Goal: Use online tool/utility: Utilize a website feature to perform a specific function

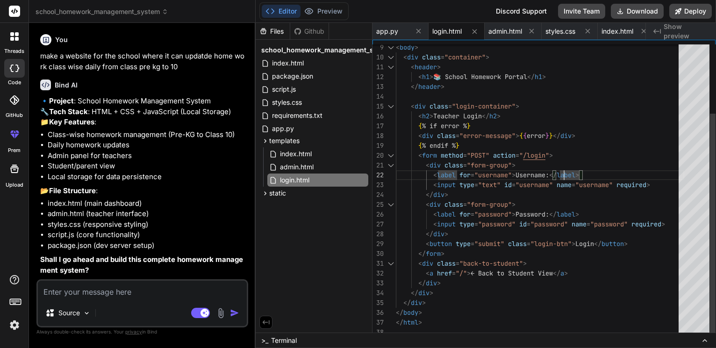
scroll to position [0, 29]
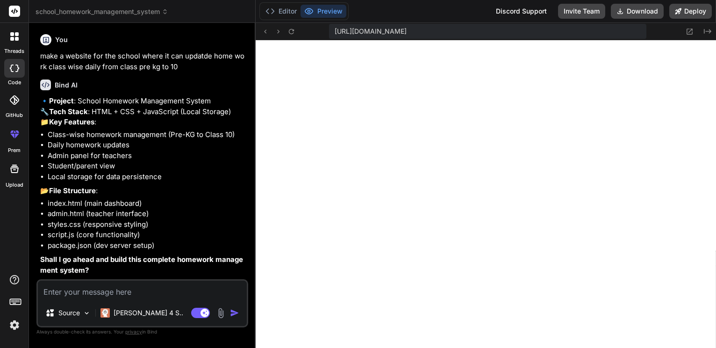
click at [82, 72] on p "make a website for the school where it can updatde home work class wise daily f…" at bounding box center [143, 61] width 206 height 21
click at [13, 37] on icon at bounding box center [14, 36] width 8 height 8
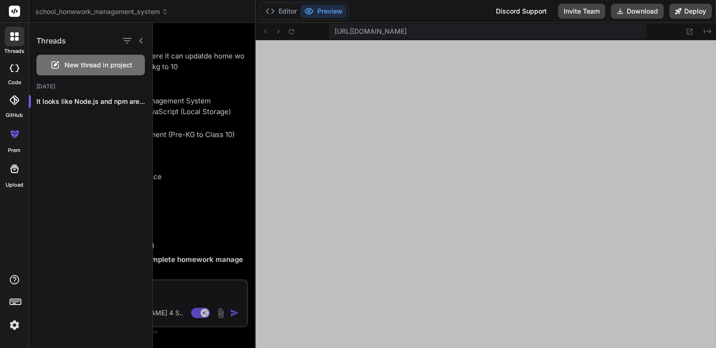
click at [68, 70] on span "New thread in project" at bounding box center [98, 64] width 68 height 9
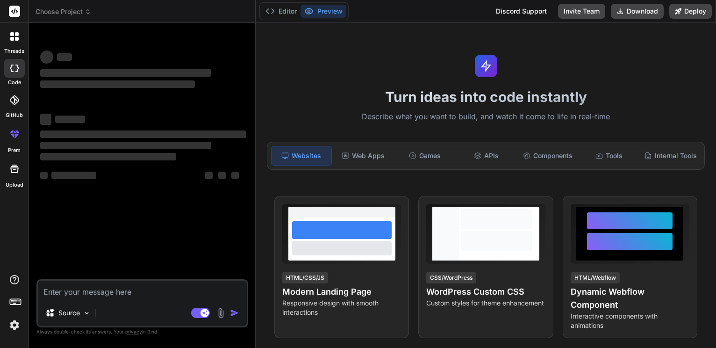
scroll to position [394, 0]
type textarea "x"
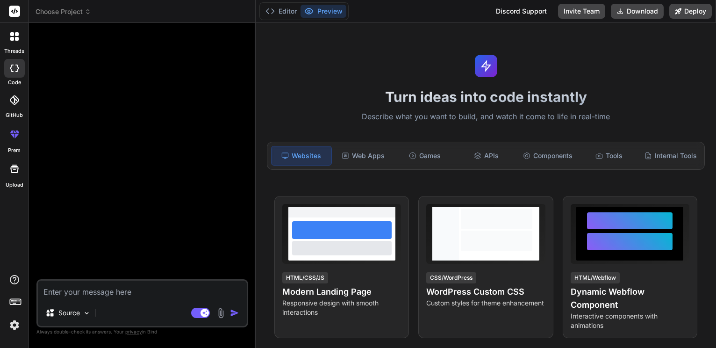
click at [102, 290] on textarea at bounding box center [142, 289] width 209 height 19
type textarea "c"
type textarea "x"
type textarea "cr"
type textarea "x"
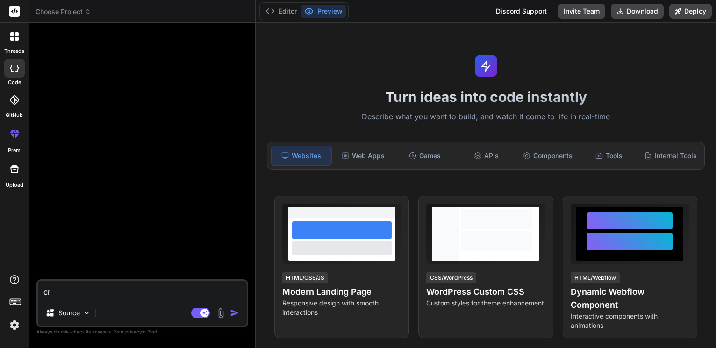
type textarea "cre"
type textarea "x"
type textarea "crea"
type textarea "x"
type textarea "creat"
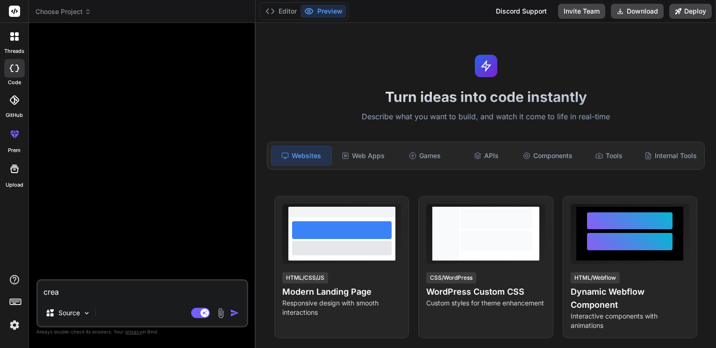
type textarea "x"
type textarea "create"
type textarea "x"
type textarea "create"
type textarea "x"
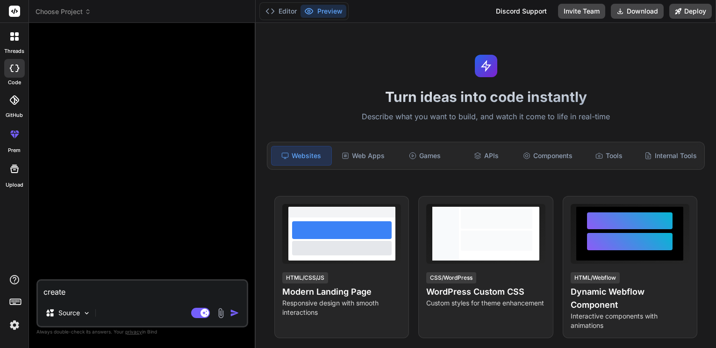
type textarea "create a"
type textarea "x"
type textarea "create an"
type textarea "x"
type textarea "create a"
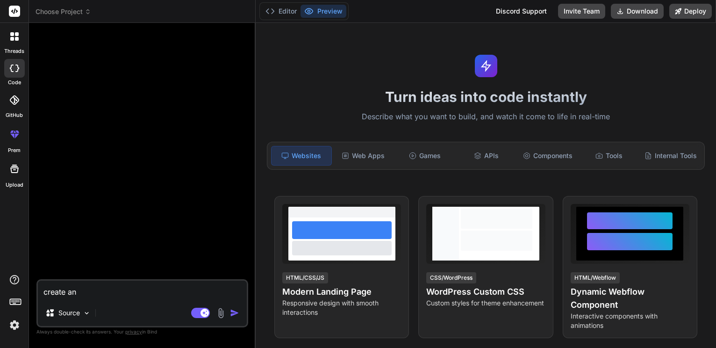
type textarea "x"
type textarea "create a"
type textarea "x"
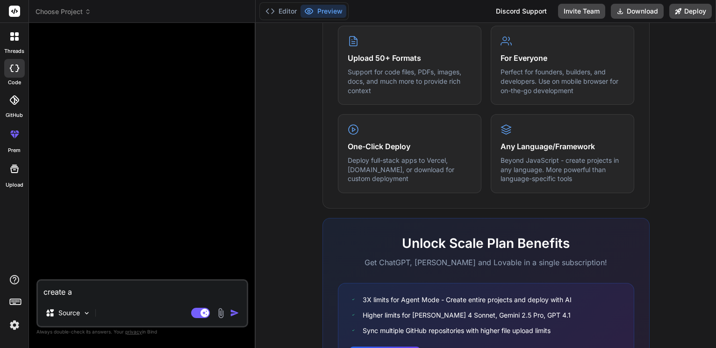
scroll to position [607, 0]
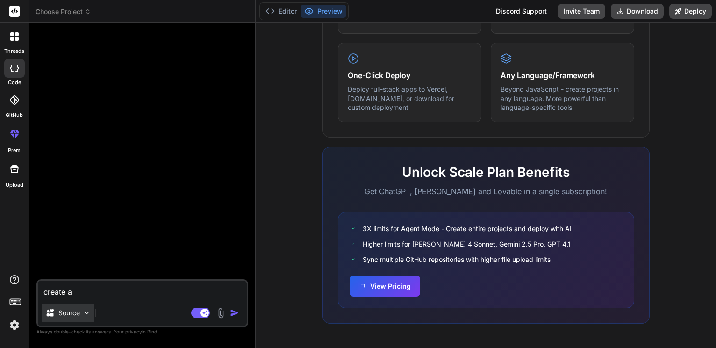
type textarea "create a"
click at [88, 311] on img at bounding box center [87, 313] width 8 height 8
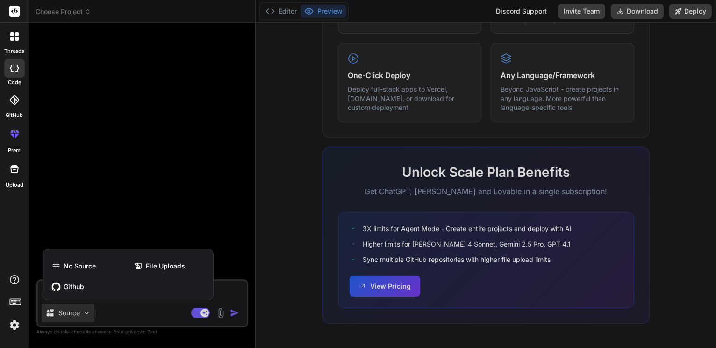
click at [132, 317] on div at bounding box center [358, 174] width 716 height 348
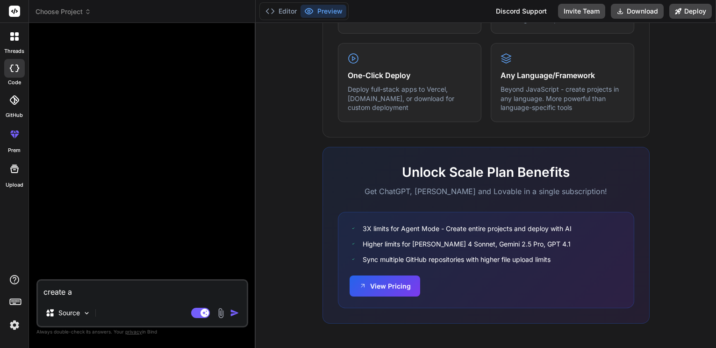
click at [95, 287] on textarea "create a" at bounding box center [142, 289] width 209 height 19
click at [93, 287] on textarea "create a" at bounding box center [142, 289] width 209 height 19
click at [91, 309] on img at bounding box center [87, 313] width 8 height 8
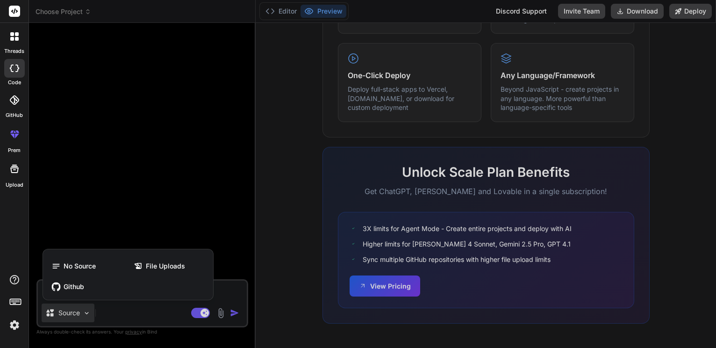
click at [125, 304] on div at bounding box center [358, 174] width 716 height 348
type textarea "x"
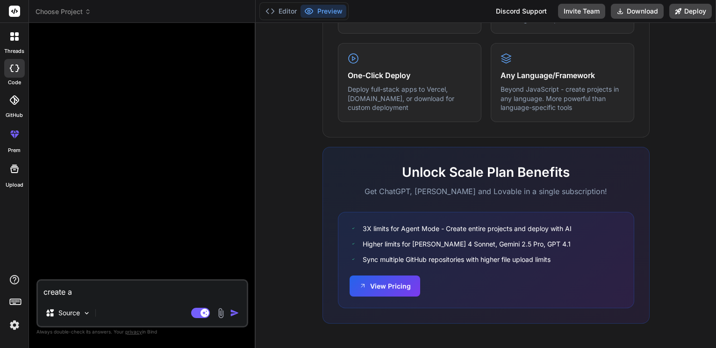
click at [91, 287] on textarea "create a" at bounding box center [142, 289] width 209 height 19
type textarea "create a b"
type textarea "x"
type textarea "create a bi"
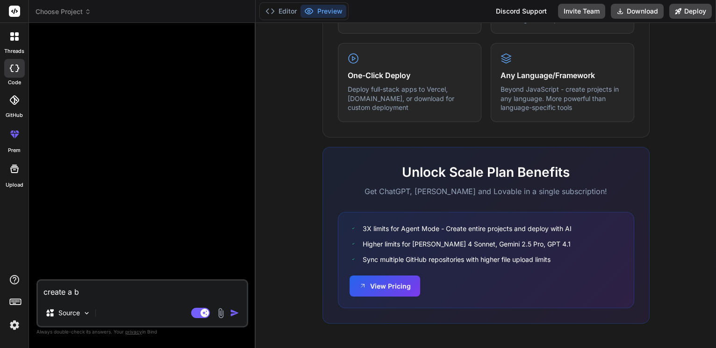
type textarea "x"
type textarea "create a bio"
type textarea "x"
type textarea "create a bi"
type textarea "x"
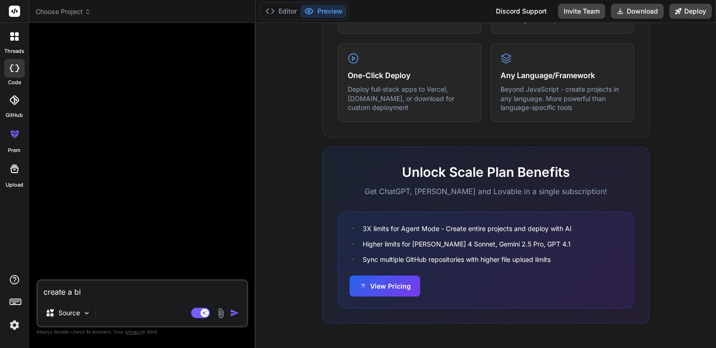
type textarea "create a b"
type textarea "x"
type textarea "create a"
type textarea "x"
type textarea "create a"
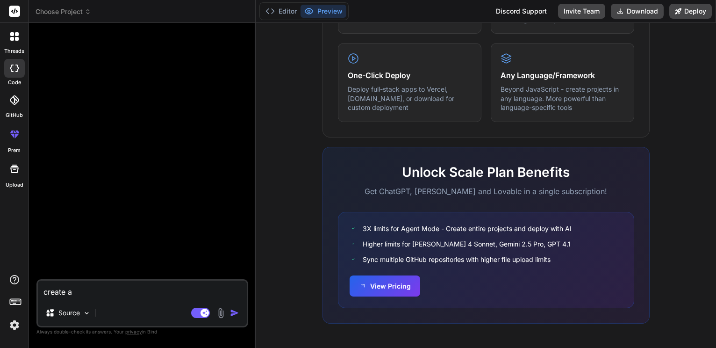
type textarea "x"
type textarea "create an"
type textarea "x"
type textarea "create an"
type textarea "x"
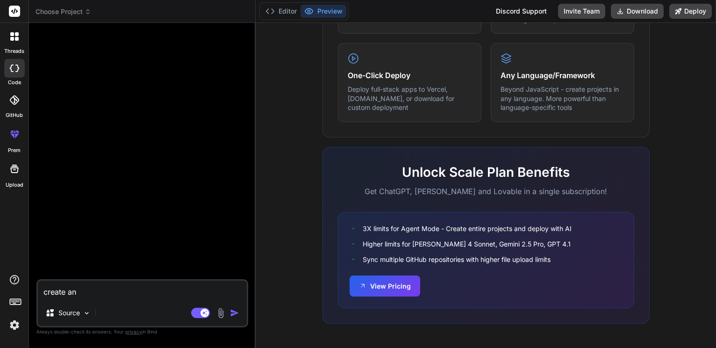
type textarea "create an i"
type textarea "x"
type textarea "create an ir"
type textarea "x"
type textarea "create an iri"
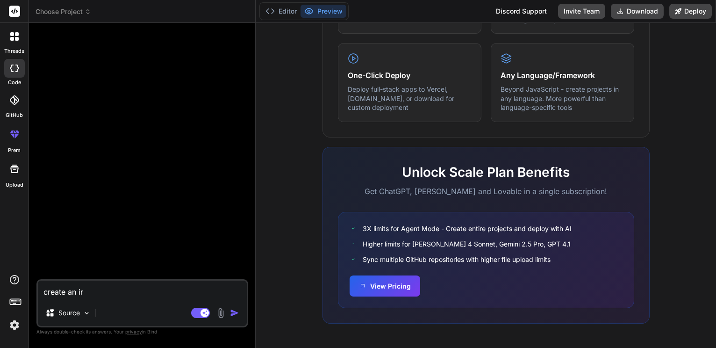
type textarea "x"
type textarea "create an iris"
type textarea "x"
type textarea "create an iris"
type textarea "x"
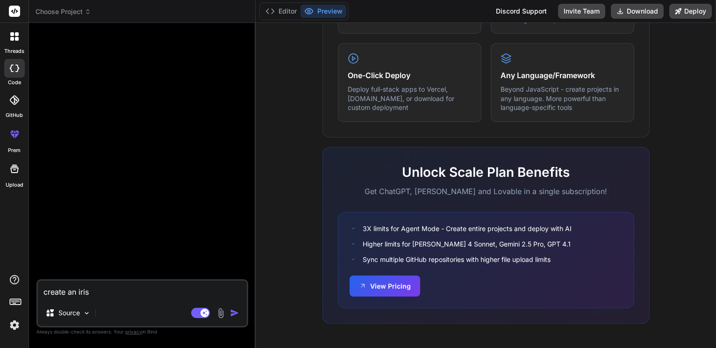
type textarea "create an iris v"
type textarea "x"
type textarea "create an iris vo"
type textarea "x"
type textarea "create an iris vot"
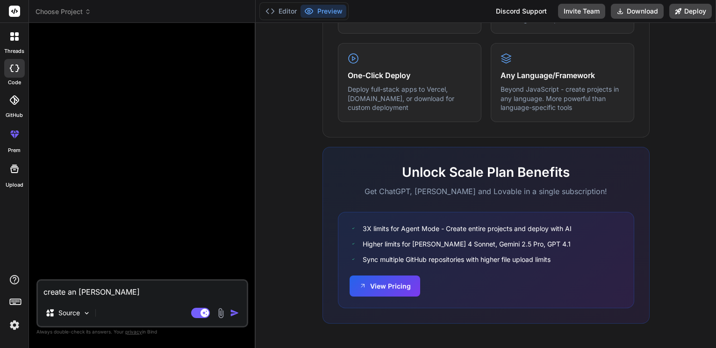
type textarea "x"
type textarea "create an iris voti"
type textarea "x"
type textarea "create an iris votin"
type textarea "x"
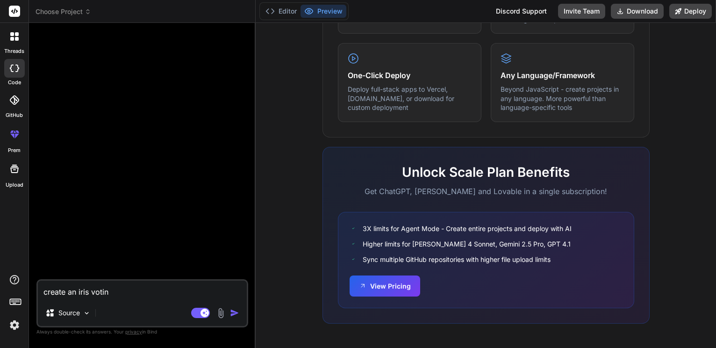
type textarea "create an iris voting"
type textarea "x"
type textarea "create an iris voting"
type textarea "x"
type textarea "create an iris voting s"
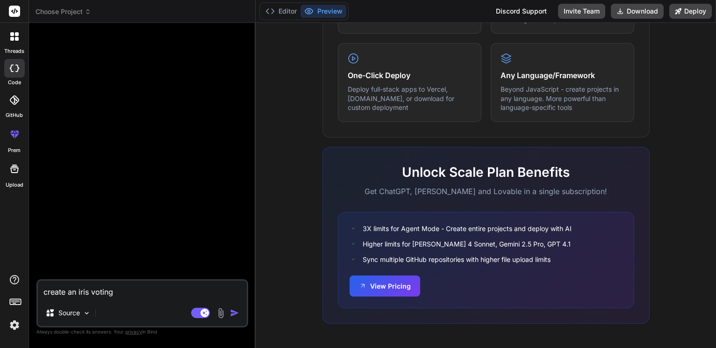
type textarea "x"
type textarea "create an iris voting sy"
type textarea "x"
type textarea "create an iris voting sys"
type textarea "x"
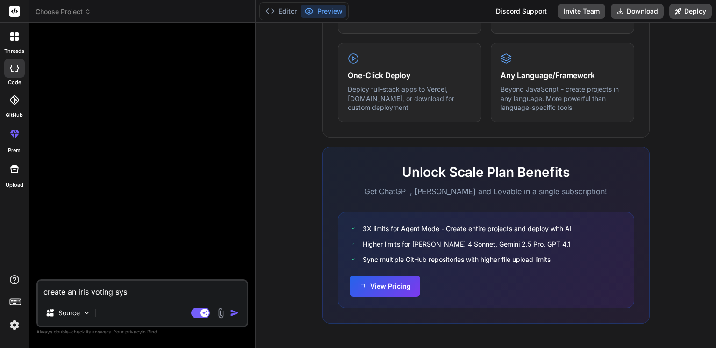
type textarea "create an iris voting syst"
type textarea "x"
type textarea "create an iris voting syste"
type textarea "x"
type textarea "create an iris voting system"
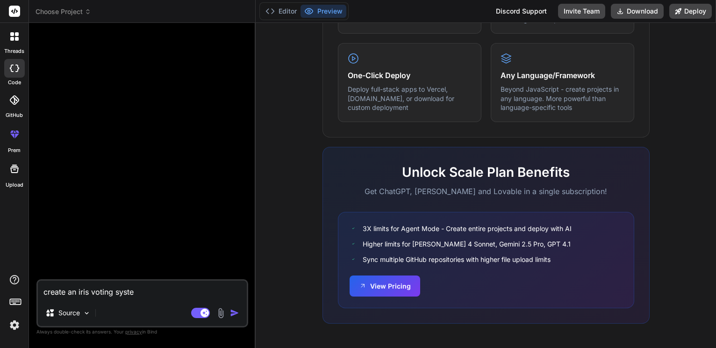
type textarea "x"
type textarea "create an iris voting system"
type textarea "x"
type textarea "create an iris voting system w"
type textarea "x"
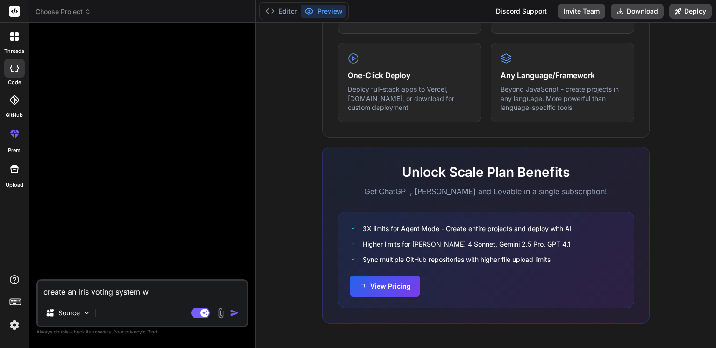
type textarea "create an iris voting system wh"
type textarea "x"
type textarea "create an iris voting system whi"
type textarea "x"
type textarea "create an iris voting system whic"
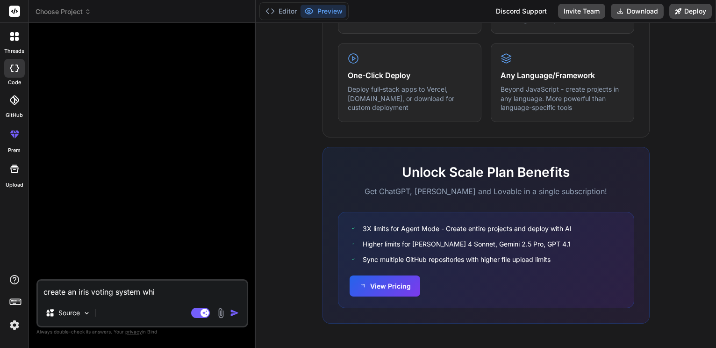
type textarea "x"
type textarea "create an iris voting system which"
type textarea "x"
type textarea "create an iris voting system which"
type textarea "x"
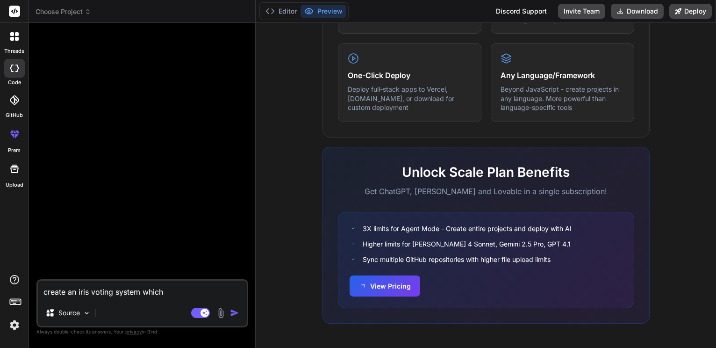
type textarea "create an iris voting system which s"
type textarea "x"
type textarea "create an iris voting system which sc"
type textarea "x"
type textarea "create an iris voting system which sca"
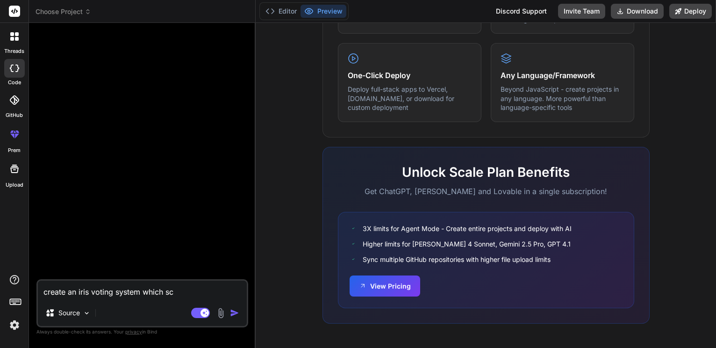
type textarea "x"
type textarea "create an iris voting system which scan"
type textarea "x"
type textarea "create an iris voting system which scan"
type textarea "x"
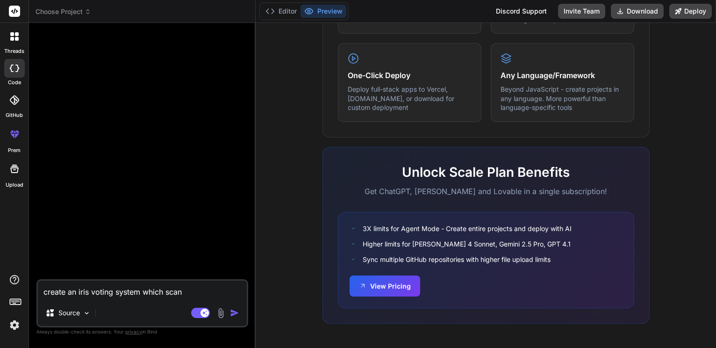
type textarea "create an iris voting system which scan p"
type textarea "x"
type textarea "create an iris voting system which scan pe"
type textarea "x"
type textarea "create an iris voting system which scan peo"
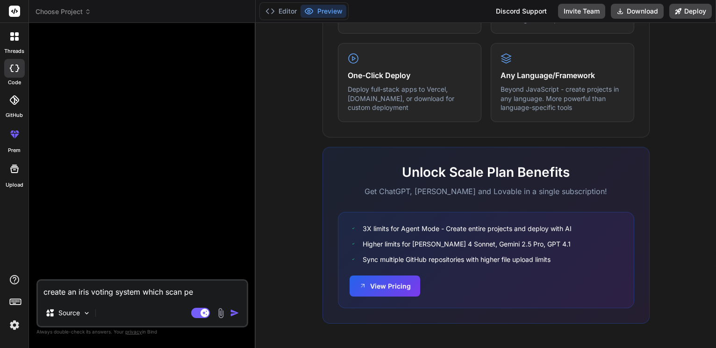
type textarea "x"
type textarea "create an iris voting system which scan peop"
type textarea "x"
type textarea "create an iris voting system which scan peopl"
type textarea "x"
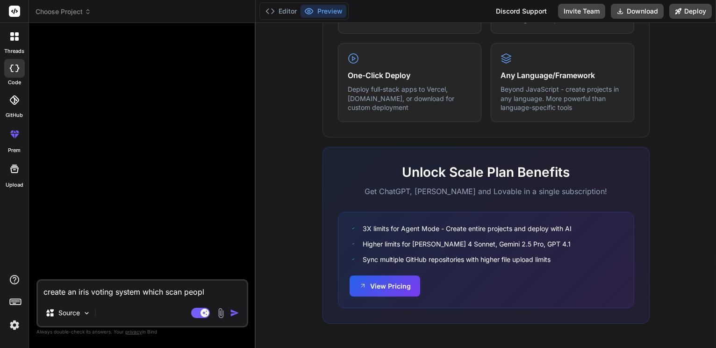
type textarea "create an iris voting system which scan people"
type textarea "x"
type textarea "create an iris voting system which scan people"
type textarea "x"
type textarea "create an iris voting system which scan people e"
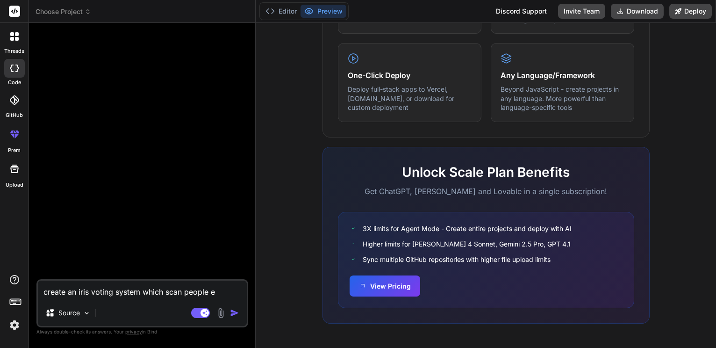
type textarea "x"
type textarea "create an iris voting system which scan people ey"
type textarea "x"
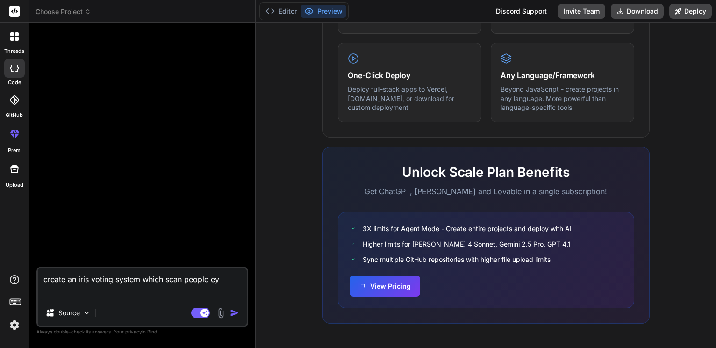
type textarea "create an iris voting system which scan people eye"
type textarea "x"
type textarea "create an iris voting system which scan people eyes"
type textarea "x"
type textarea "create an iris voting system which scan people eyes"
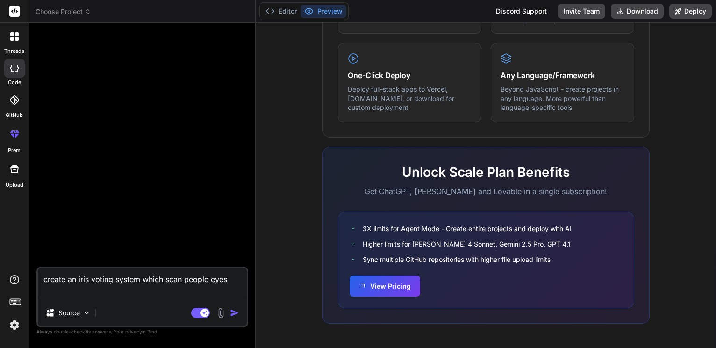
type textarea "x"
type textarea "create an iris voting system which scan people eyes a"
type textarea "x"
type textarea "create an iris voting system which scan people eyes an"
type textarea "x"
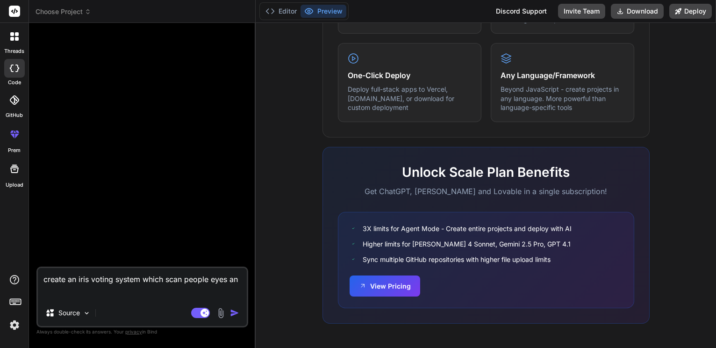
type textarea "create an iris voting system which scan people eyes and"
type textarea "x"
type textarea "create an iris voting system which scan people eyes and"
type textarea "x"
type textarea "create an iris voting system which scan people eyes and v"
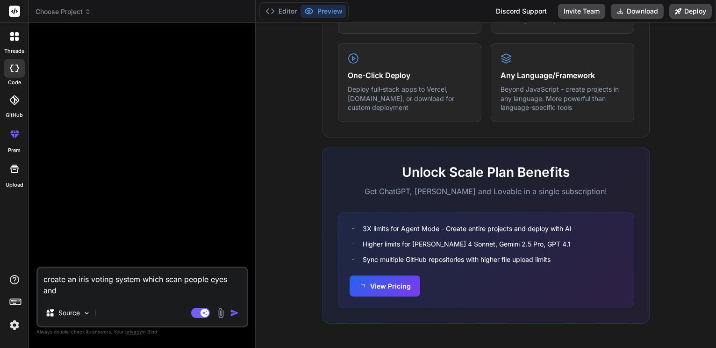
type textarea "x"
type textarea "create an iris voting system which scan people eyes and vo"
type textarea "x"
type textarea "create an iris voting system which scan people eyes and vot"
type textarea "x"
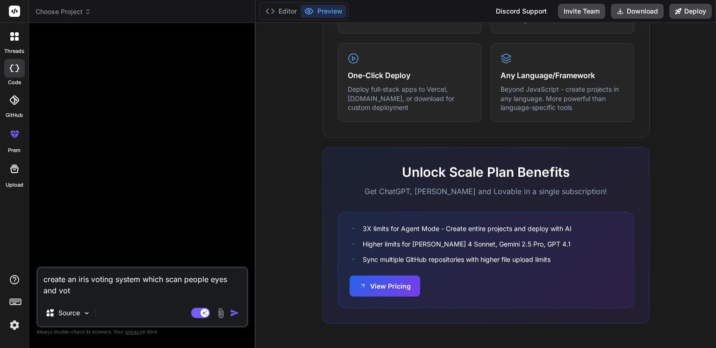
type textarea "create an iris voting system which scan people eyes and vote"
type textarea "x"
type textarea "create an iris voting system which scan people eyes and vote"
type textarea "x"
type textarea "create an iris voting system which scan people eyes and vote c"
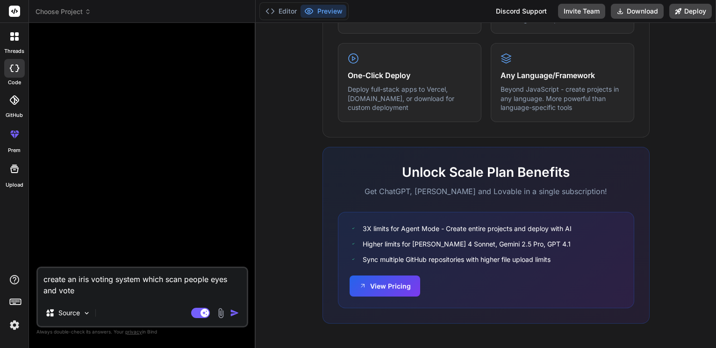
type textarea "x"
type textarea "create an iris voting system which scan people eyes and vote cr"
type textarea "x"
type textarea "create an iris voting system which scan people eyes and vote cre"
type textarea "x"
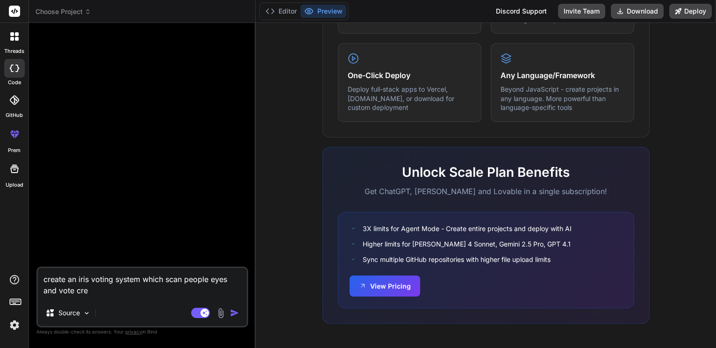
type textarea "create an iris voting system which scan people eyes and vote crea"
type textarea "x"
type textarea "create an iris voting system which scan people eyes and vote creat"
type textarea "x"
type textarea "create an iris voting system which scan people eyes and vote create"
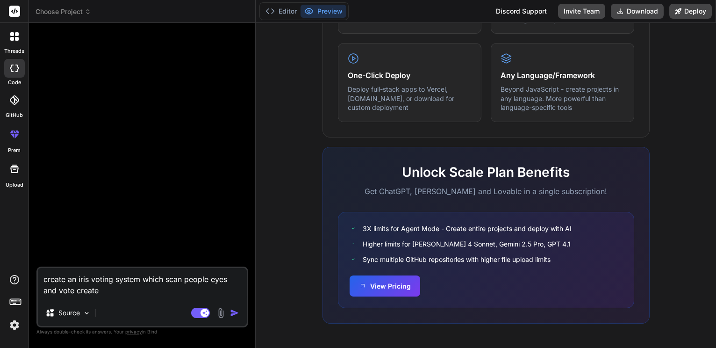
type textarea "x"
type textarea "create an iris voting system which scan people eyes and vote create"
type textarea "x"
type textarea "create an iris voting system which scan people eyes and vote create 2"
type textarea "x"
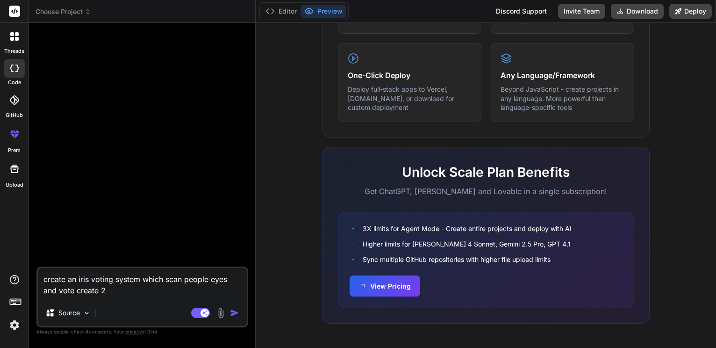
type textarea "create an iris voting system which scan people eyes and vote create 2"
type textarea "x"
type textarea "create an iris voting system which scan people eyes and vote create 2 p"
type textarea "x"
type textarea "create an iris voting system which scan people eyes and vote create 2 pa"
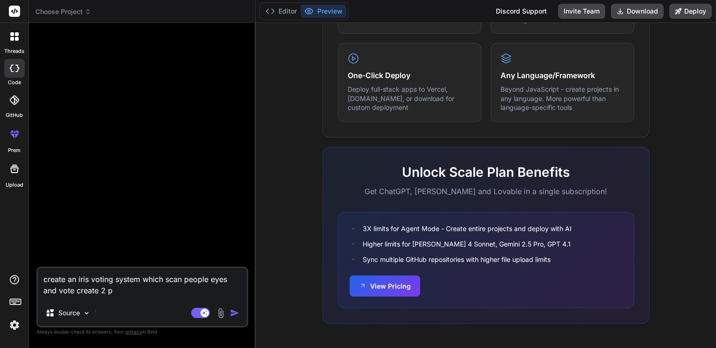
type textarea "x"
type textarea "create an iris voting system which scan people eyes and vote create 2 pag"
type textarea "x"
type textarea "create an iris voting system which scan people eyes and vote create 2 page"
type textarea "x"
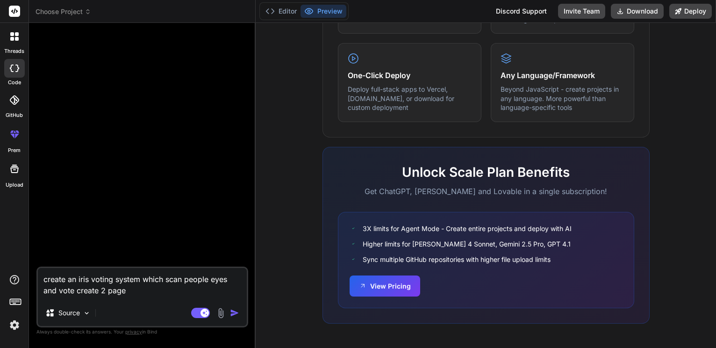
type textarea "create an iris voting system which scan people eyes and vote create 2 page"
type textarea "x"
type textarea "create an iris voting system which scan people eyes and vote create 2 page 1"
type textarea "x"
type textarea "create an iris voting system which scan people eyes and vote create 2 page 1."
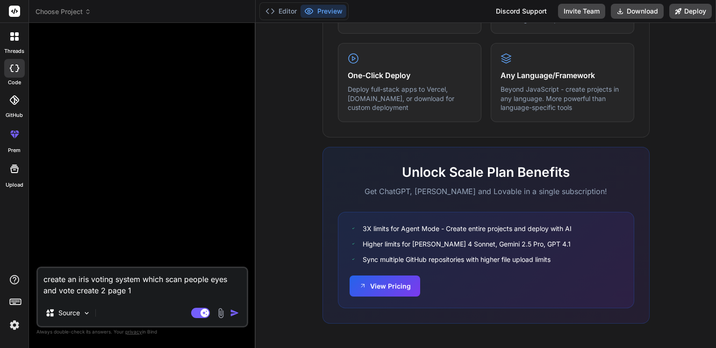
type textarea "x"
type textarea "create an iris voting system which scan people eyes and vote create 2 page 1.a"
type textarea "x"
type textarea "create an iris voting system which scan people eyes and vote create 2 page 1.ad"
type textarea "x"
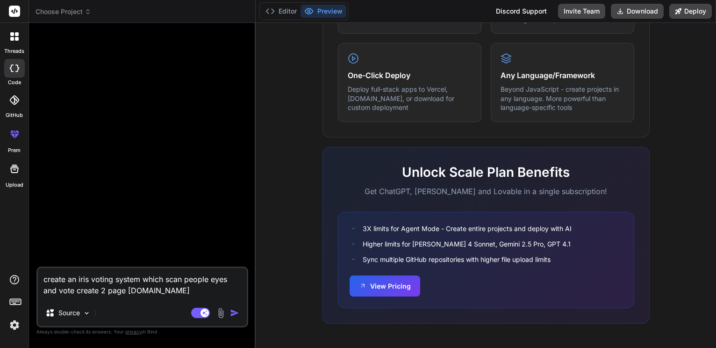
type textarea "create an iris voting system which scan people eyes and vote create 2 page 1.adm"
type textarea "x"
type textarea "create an iris voting system which scan people eyes and vote create 2 page 1.ad…"
type textarea "x"
type textarea "create an iris voting system which scan people eyes and vote create 2 page 1.ad…"
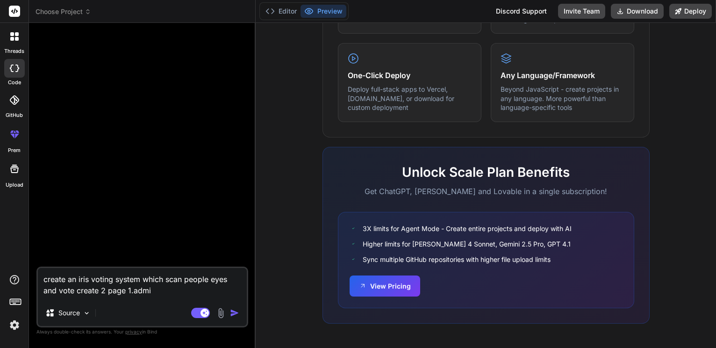
type textarea "x"
type textarea "create an iris voting system which scan people eyes and vote create 2 page 1.ad…"
type textarea "x"
type textarea "create an iris voting system which scan people eyes and vote create 2 page 1.ad…"
type textarea "x"
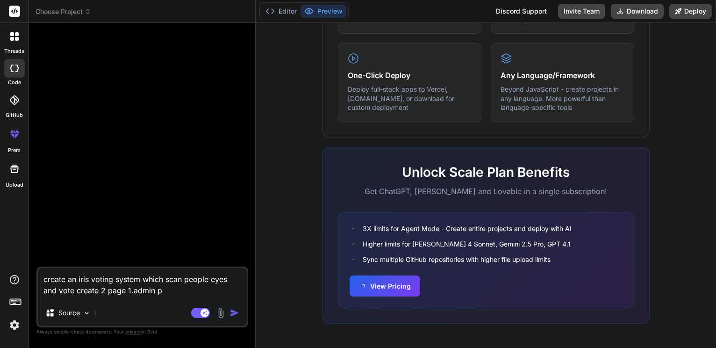
type textarea "create an iris voting system which scan people eyes and vote create 2 page 1.ad…"
type textarea "x"
type textarea "create an iris voting system which scan people eyes and vote create 2 page 1.ad…"
type textarea "x"
type textarea "create an iris voting system which scan people eyes and vote create 2 page 1.ad…"
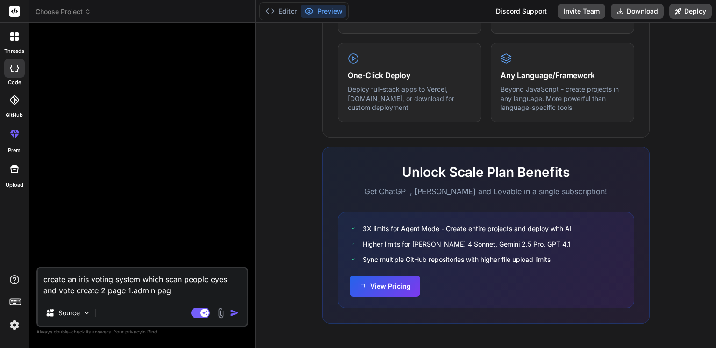
type textarea "x"
type textarea "create an iris voting system which scan people eyes and vote create 2 page 1.ad…"
type textarea "x"
type textarea "create an iris voting system which scan people eyes and vote create 2 page 1.ad…"
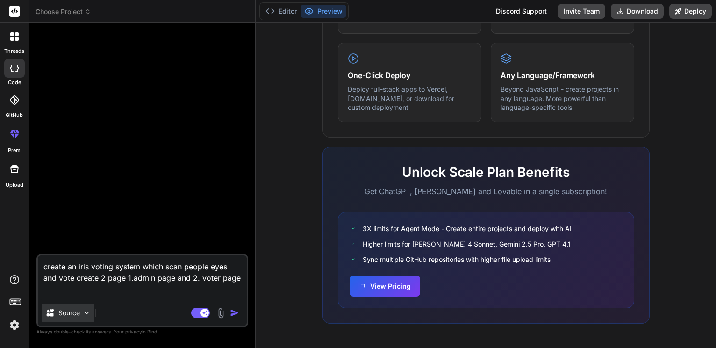
click at [91, 312] on img at bounding box center [87, 313] width 8 height 8
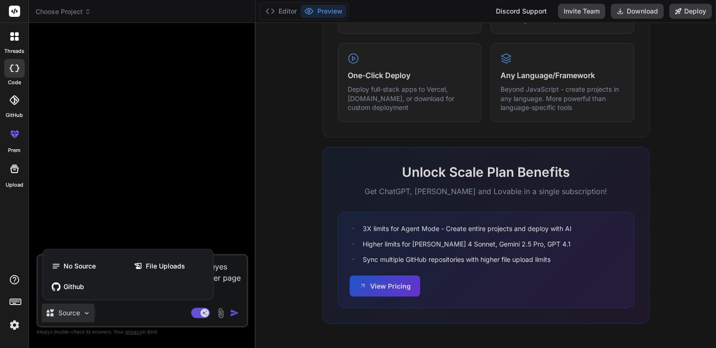
click at [92, 309] on div at bounding box center [358, 174] width 716 height 348
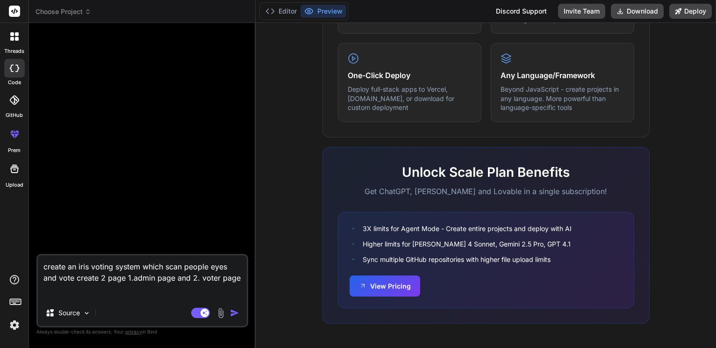
click at [90, 292] on textarea "create an iris voting system which scan people eyes and vote create 2 page 1.ad…" at bounding box center [142, 277] width 209 height 44
click at [107, 291] on textarea "create an iris voting system which scan people eyes and vote create 2 pages 1.a…" at bounding box center [142, 277] width 209 height 44
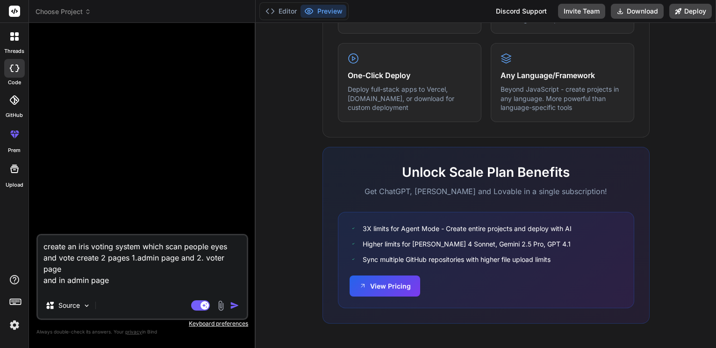
click at [125, 281] on textarea "create an iris voting system which scan people eyes and vote create 2 pages 1.a…" at bounding box center [142, 263] width 209 height 57
paste textarea "Secure & Smart Voting with BioVote - add contact details in footer and add gif …"
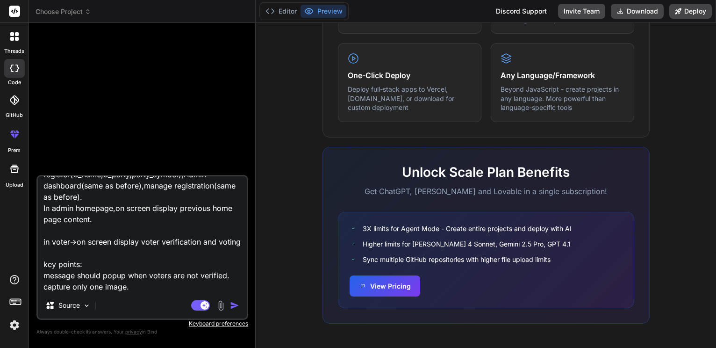
click at [232, 302] on img "button" at bounding box center [234, 304] width 9 height 9
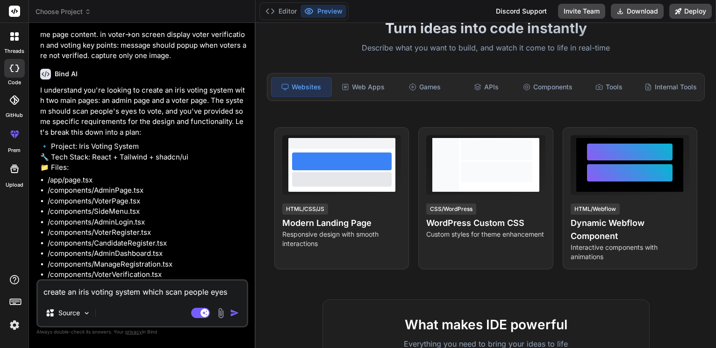
scroll to position [207, 0]
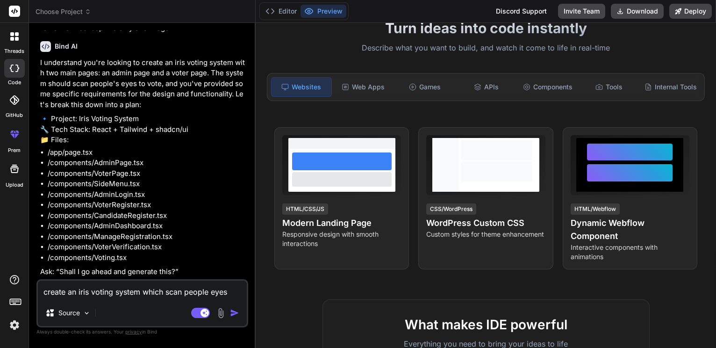
click at [99, 289] on textarea "create an iris voting system which scan people eyes and vote create 2 pages 1.a…" at bounding box center [142, 289] width 209 height 19
click at [230, 308] on img "button" at bounding box center [234, 312] width 9 height 9
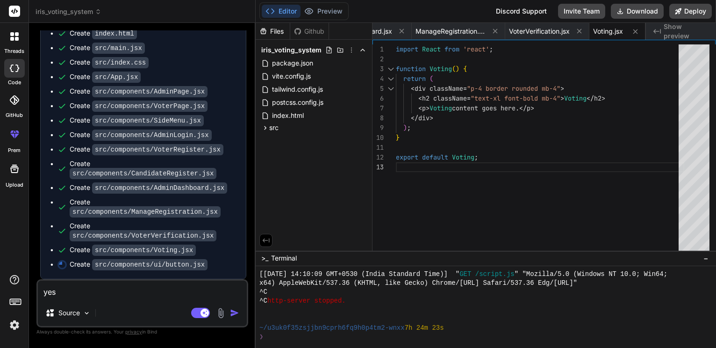
scroll to position [0, 0]
click at [478, 189] on div "import React from 'react' ; function Voting ( ) { return ( < div className = "p…" at bounding box center [540, 149] width 288 height 210
click at [691, 29] on span "Show preview" at bounding box center [686, 31] width 45 height 19
click at [157, 289] on textarea "yes" at bounding box center [142, 289] width 209 height 19
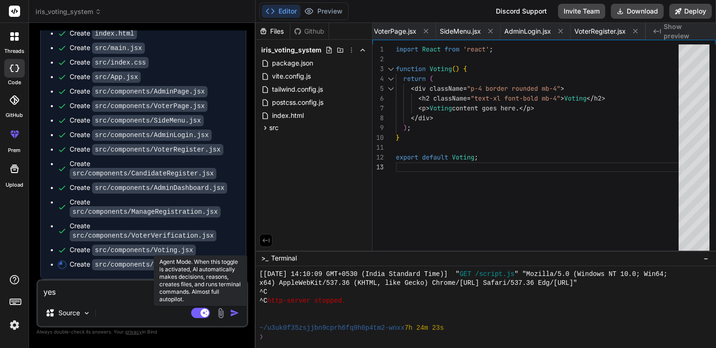
click at [193, 310] on rect at bounding box center [200, 312] width 19 height 10
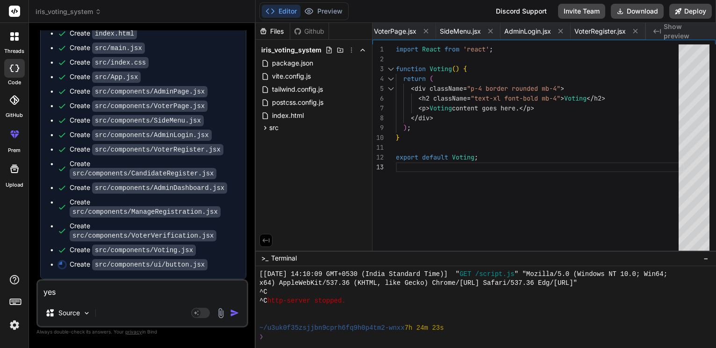
click at [147, 315] on div "Source" at bounding box center [142, 314] width 209 height 22
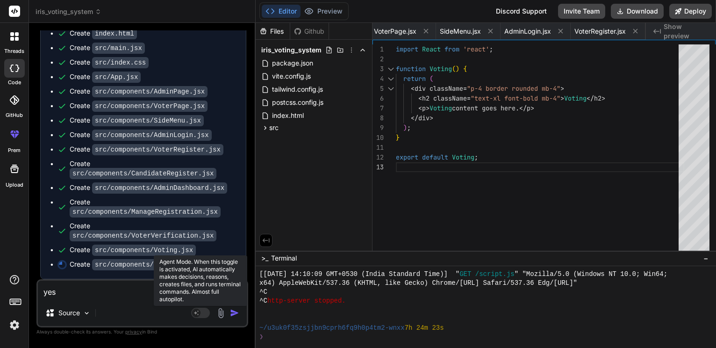
click at [196, 310] on rect at bounding box center [200, 312] width 19 height 10
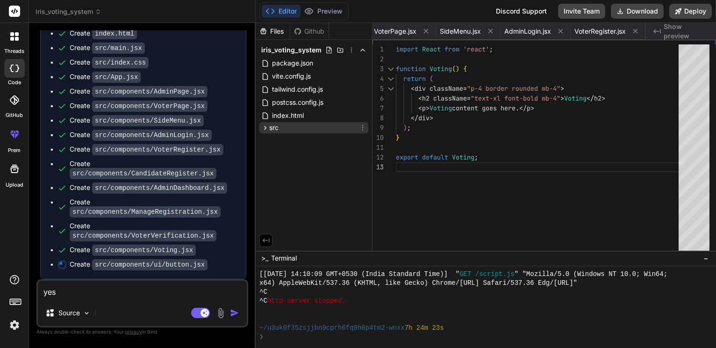
click at [272, 132] on span "src" at bounding box center [273, 127] width 9 height 9
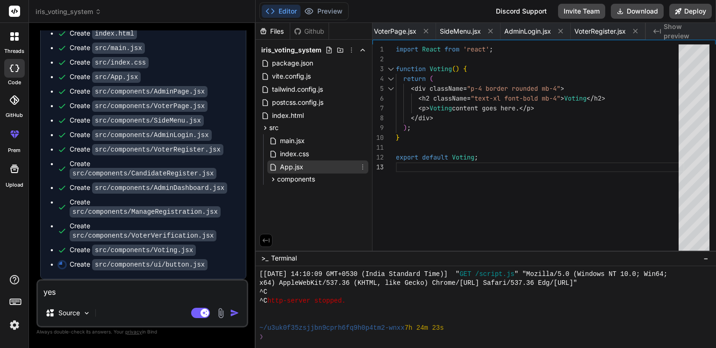
click at [293, 172] on span "App.jsx" at bounding box center [291, 166] width 25 height 11
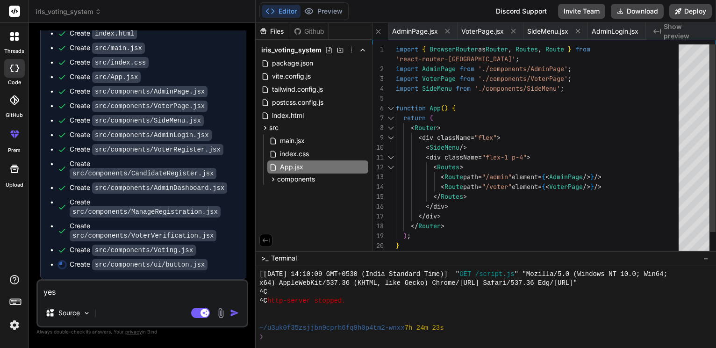
scroll to position [0, 1143]
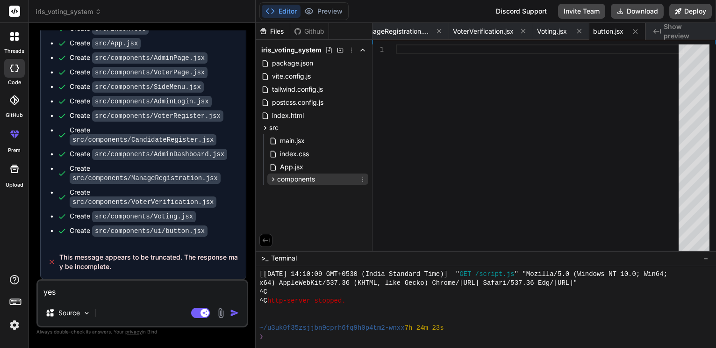
click at [315, 184] on span "components" at bounding box center [296, 178] width 38 height 9
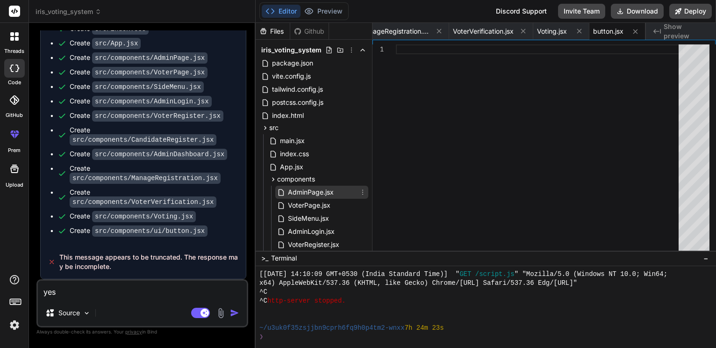
click at [315, 198] on span "AdminPage.jsx" at bounding box center [311, 191] width 48 height 11
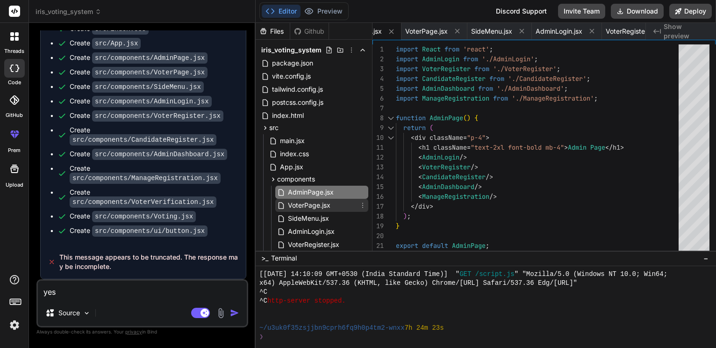
click at [314, 211] on span "VoterPage.jsx" at bounding box center [309, 205] width 44 height 11
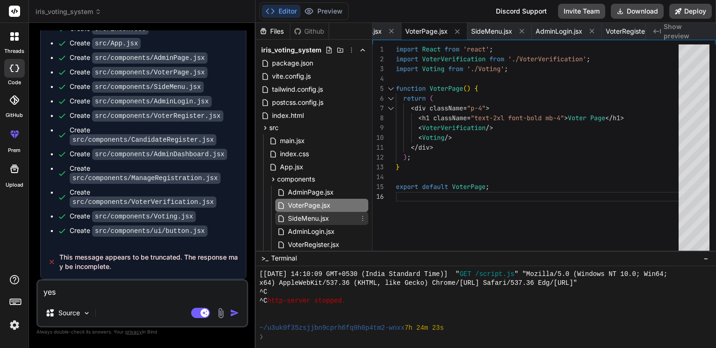
click at [312, 224] on span "SideMenu.jsx" at bounding box center [308, 218] width 43 height 11
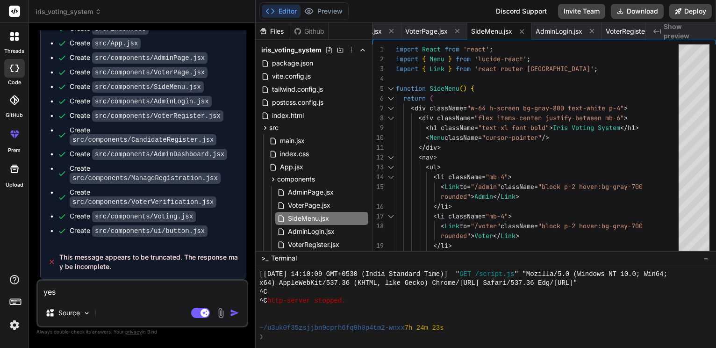
scroll to position [714, 0]
click at [89, 292] on textarea "yes" at bounding box center [142, 289] width 209 height 19
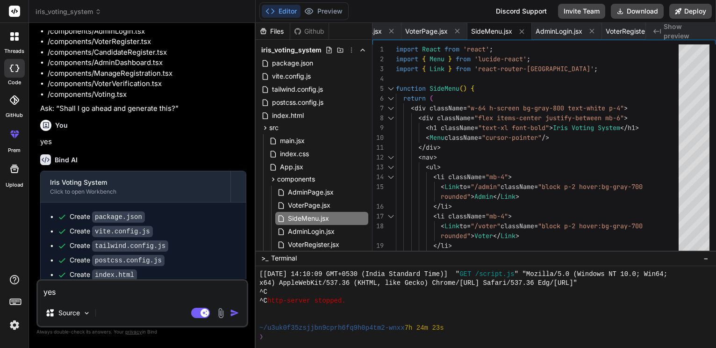
scroll to position [359, 0]
click at [82, 131] on div "You" at bounding box center [143, 125] width 206 height 11
click at [66, 130] on h6 "You" at bounding box center [61, 125] width 13 height 9
click at [75, 291] on textarea "yes" at bounding box center [142, 289] width 209 height 19
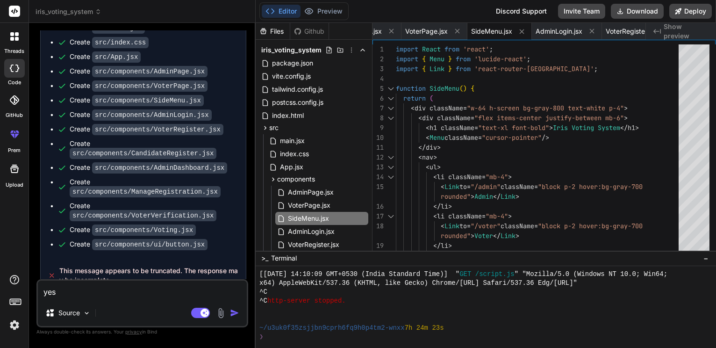
scroll to position [714, 0]
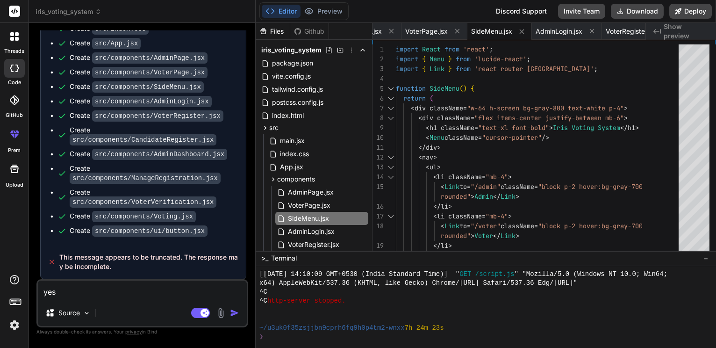
click at [93, 289] on textarea "yes" at bounding box center [142, 289] width 209 height 19
click at [100, 287] on textarea "yes" at bounding box center [142, 289] width 209 height 19
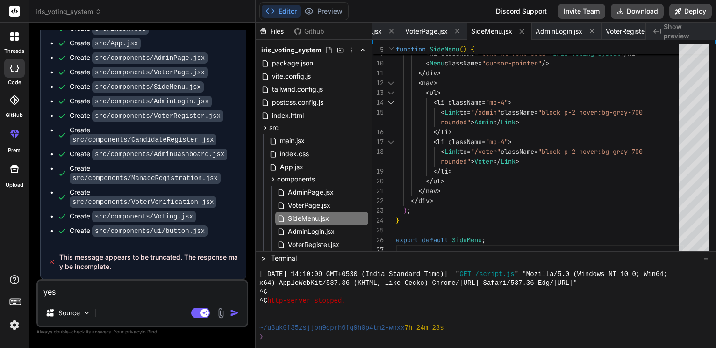
click at [106, 293] on textarea "yes" at bounding box center [142, 289] width 209 height 19
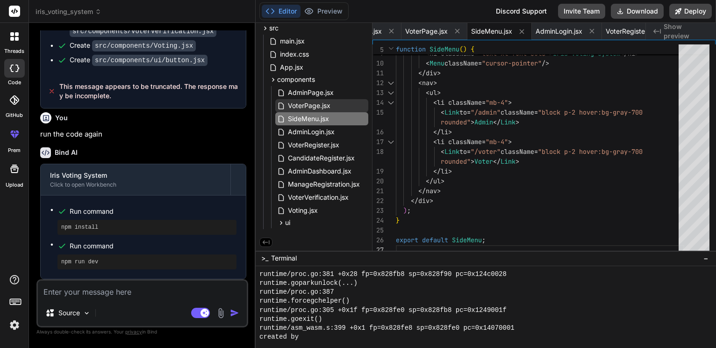
scroll to position [139, 0]
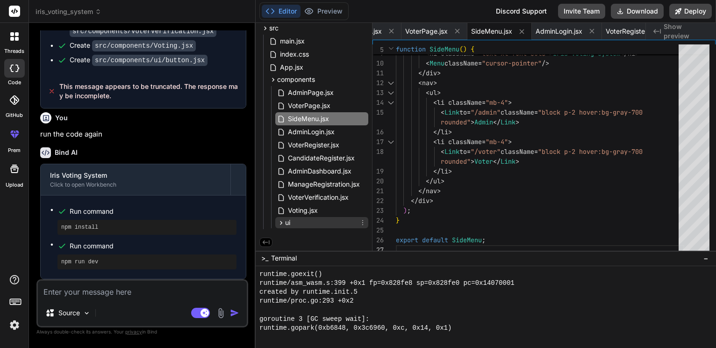
click at [309, 222] on div "ui" at bounding box center [321, 222] width 93 height 11
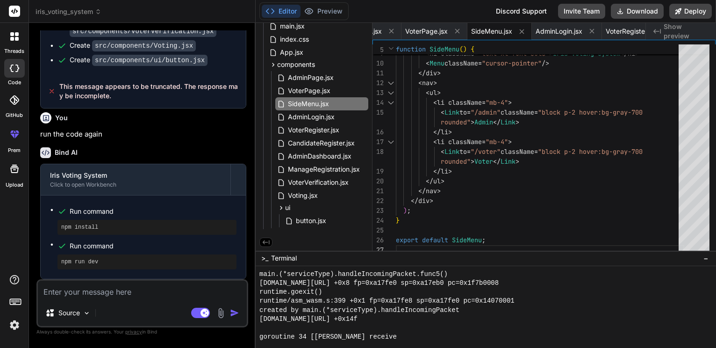
scroll to position [2216, 0]
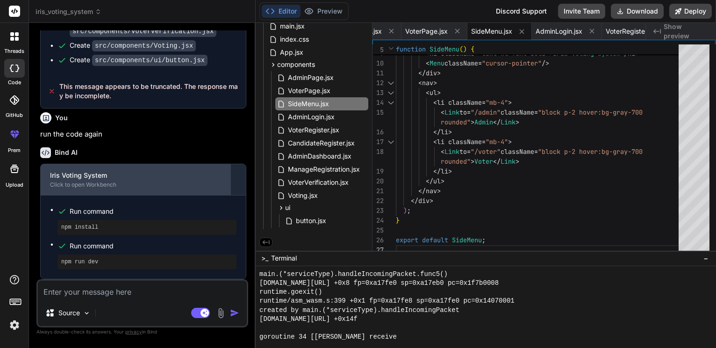
click at [143, 181] on div "Click to open Workbench" at bounding box center [135, 184] width 171 height 7
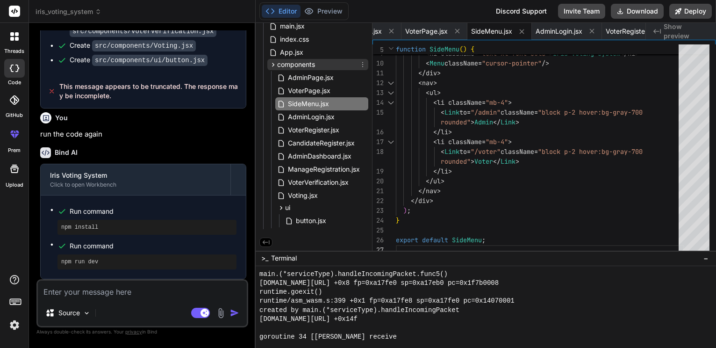
click at [304, 60] on span "components" at bounding box center [296, 64] width 38 height 9
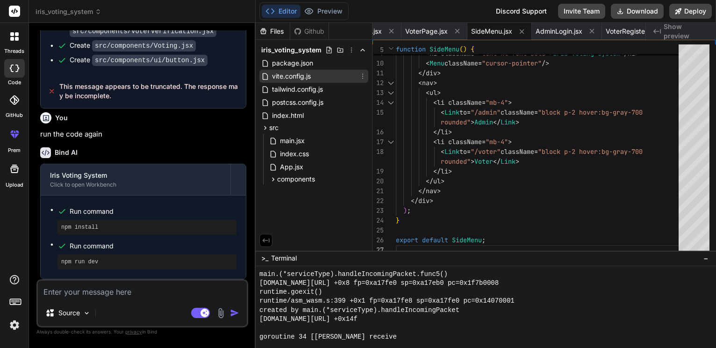
click at [303, 78] on span "vite.config.js" at bounding box center [291, 76] width 41 height 11
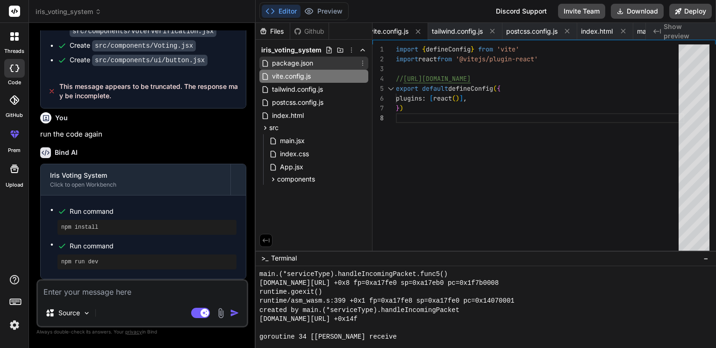
click at [282, 58] on div "package.json" at bounding box center [313, 63] width 109 height 13
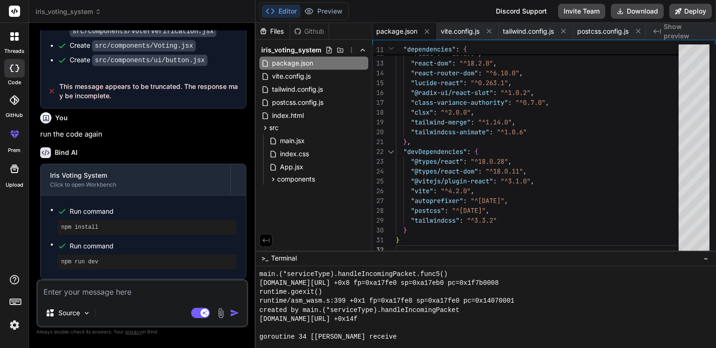
click at [302, 31] on div "Github" at bounding box center [309, 31] width 38 height 9
click at [269, 236] on icon at bounding box center [266, 240] width 8 height 8
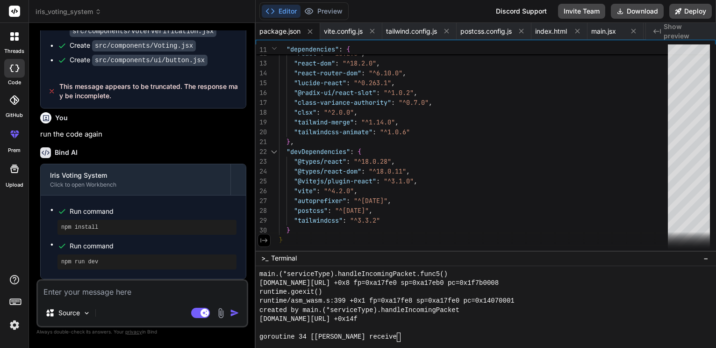
click at [269, 236] on button at bounding box center [263, 240] width 13 height 13
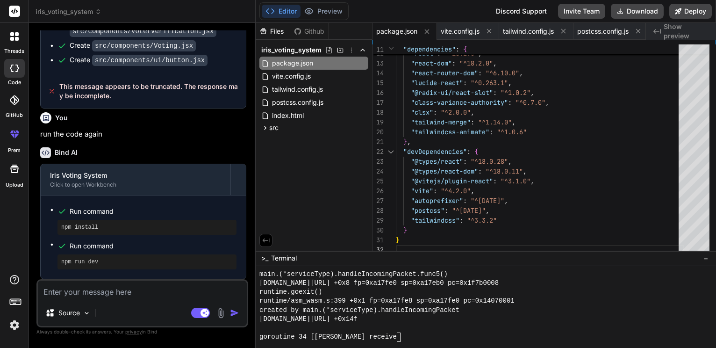
scroll to position [2216, 0]
click at [126, 293] on textarea at bounding box center [142, 289] width 209 height 19
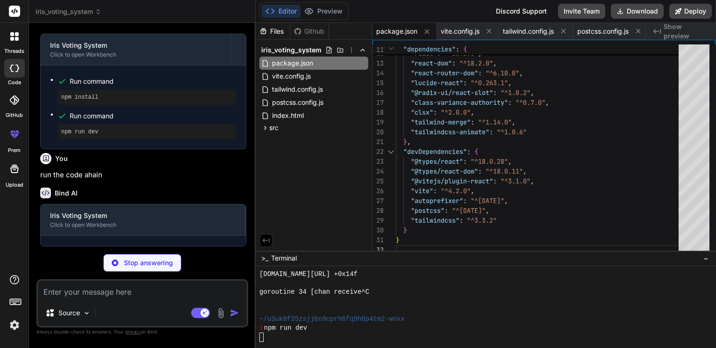
scroll to position [2297, 0]
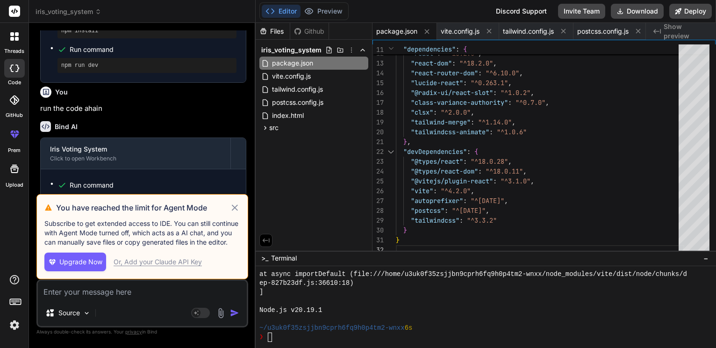
click at [202, 257] on div "Or, Add your Claude API Key" at bounding box center [158, 261] width 88 height 9
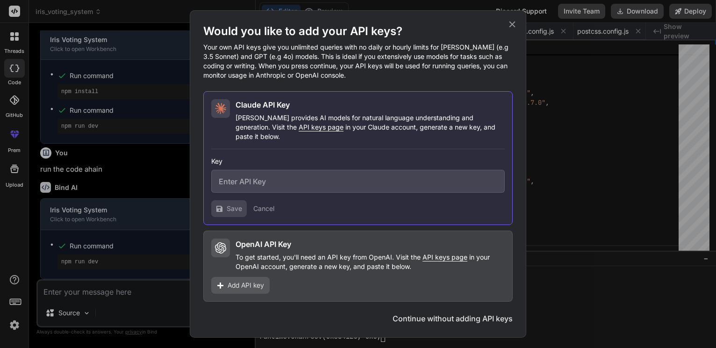
click at [237, 193] on input "text" at bounding box center [357, 181] width 293 height 23
click at [507, 29] on icon at bounding box center [512, 24] width 10 height 10
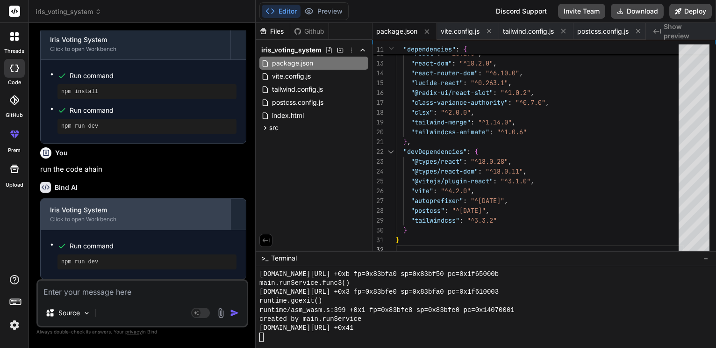
scroll to position [977, 0]
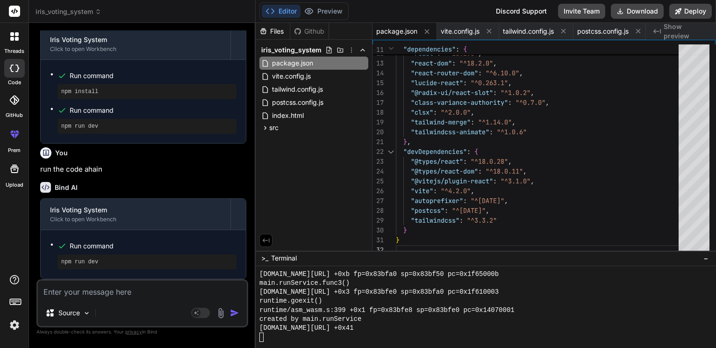
click at [11, 36] on icon at bounding box center [12, 34] width 4 height 4
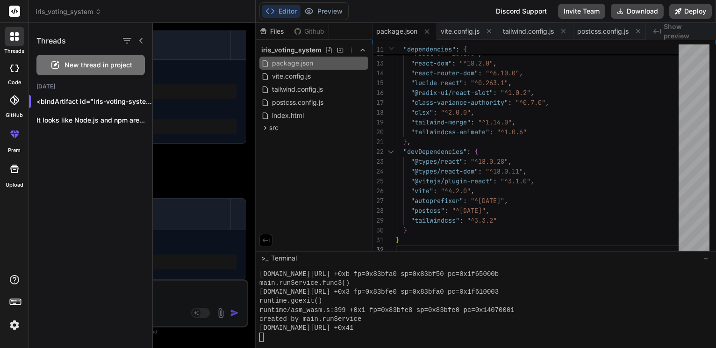
click at [12, 12] on icon at bounding box center [14, 11] width 7 height 6
click at [62, 12] on span "iris_voting_system" at bounding box center [69, 11] width 66 height 9
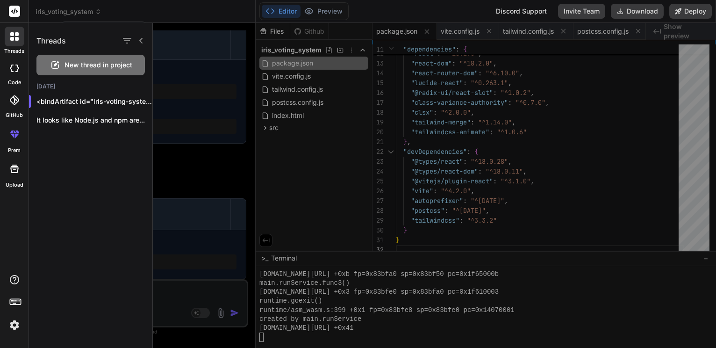
click at [62, 12] on div at bounding box center [358, 174] width 716 height 348
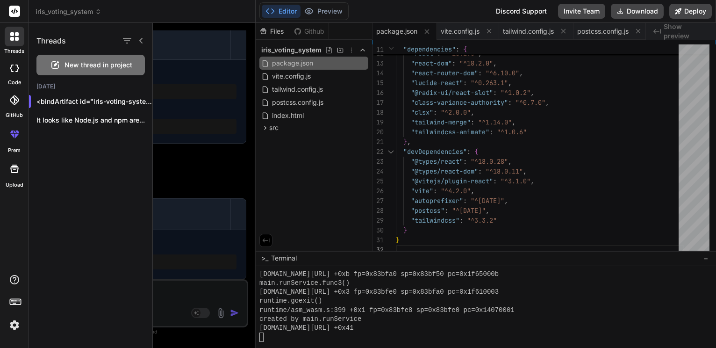
click at [14, 78] on div at bounding box center [14, 68] width 21 height 19
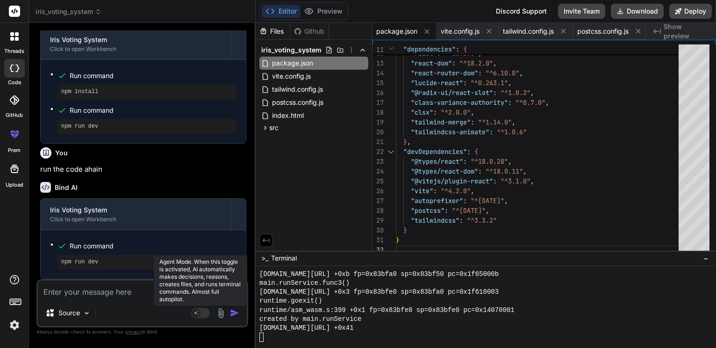
click at [197, 308] on rect at bounding box center [200, 312] width 19 height 10
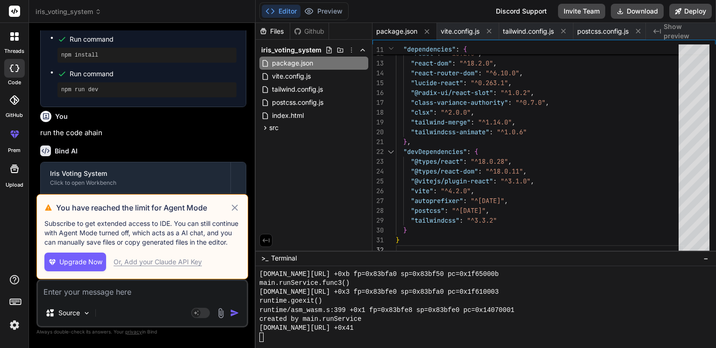
click at [231, 202] on icon at bounding box center [234, 207] width 11 height 11
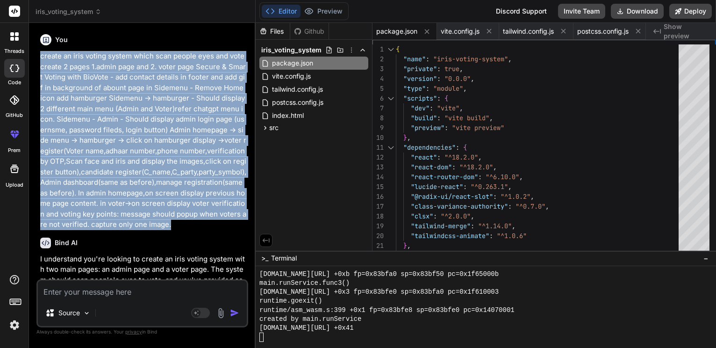
drag, startPoint x: 42, startPoint y: 59, endPoint x: 236, endPoint y: 228, distance: 257.7
click at [236, 228] on p "create an iris voting system which scan people eyes and vote create 2 pages 1.a…" at bounding box center [143, 140] width 206 height 179
copy p "create an iris voting system which scan people eyes and vote create 2 pages 1.a…"
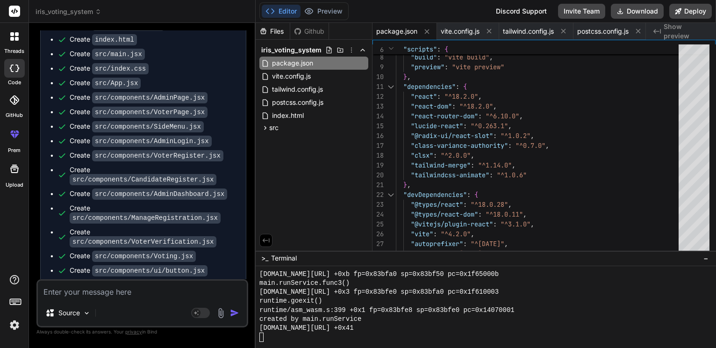
scroll to position [1048, 0]
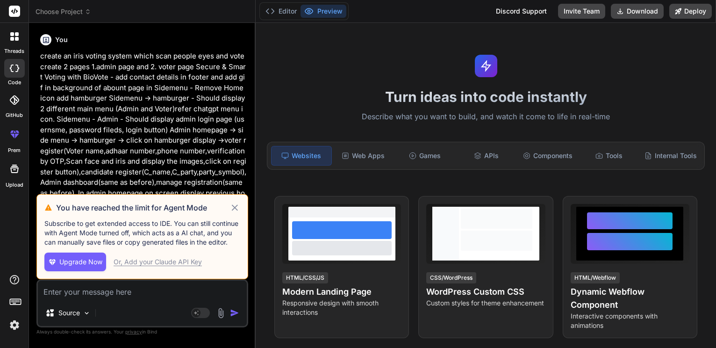
click at [231, 202] on icon at bounding box center [234, 207] width 11 height 11
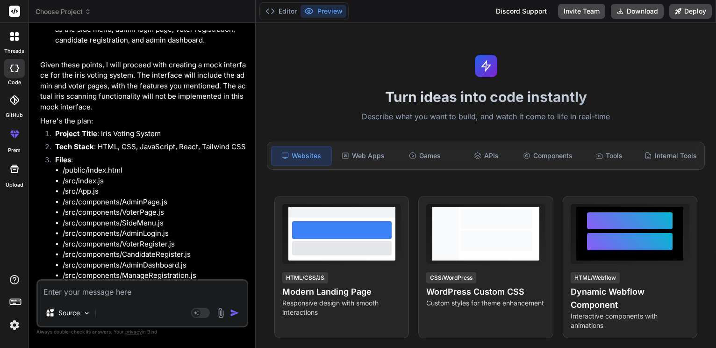
scroll to position [563, 0]
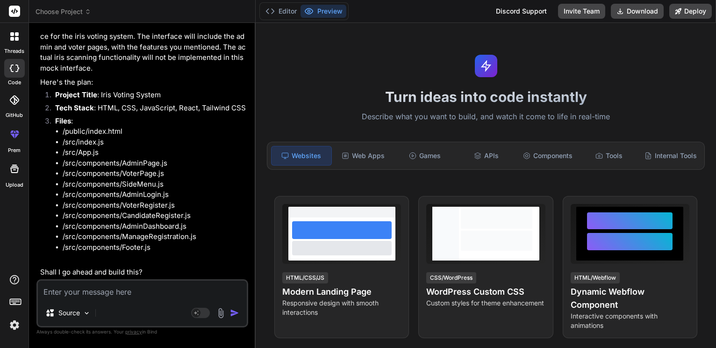
type textarea "x"
click at [110, 281] on textarea at bounding box center [142, 289] width 209 height 19
type textarea "y"
type textarea "x"
type textarea "ye"
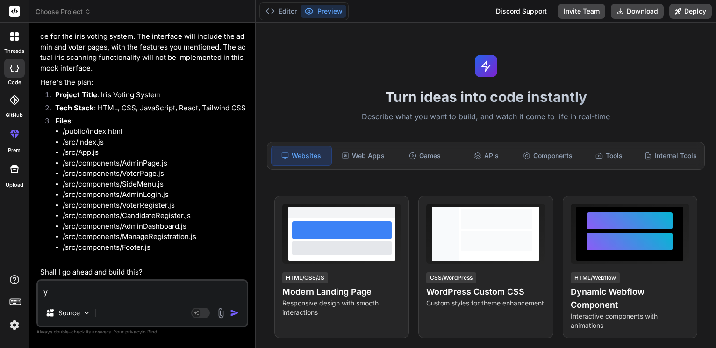
type textarea "x"
type textarea "yes"
type textarea "x"
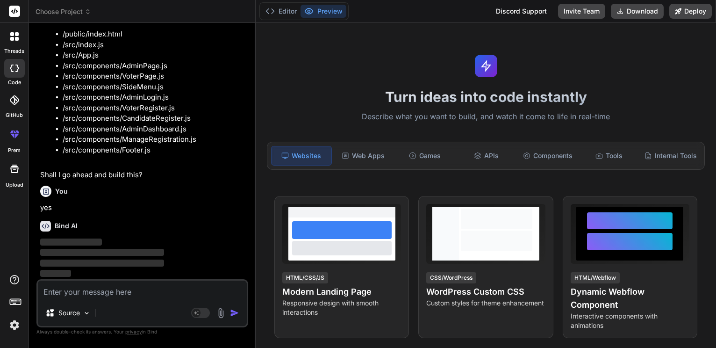
scroll to position [664, 0]
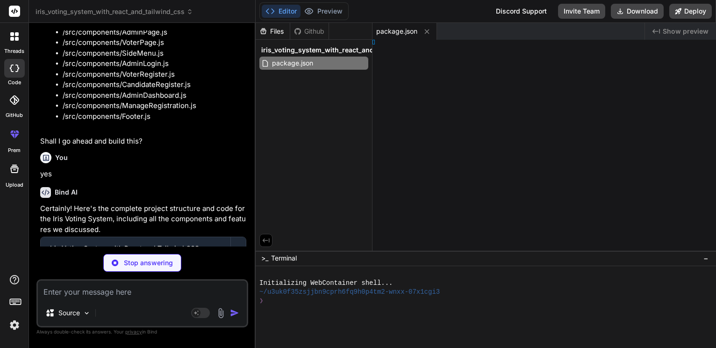
type textarea "x"
type textarea "export default { plugins: { tailwindcss: {}, autoprefixer: {}, }, };"
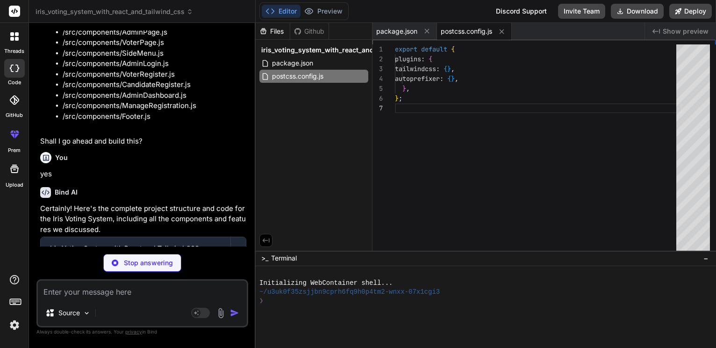
type textarea "x"
type textarea "};"
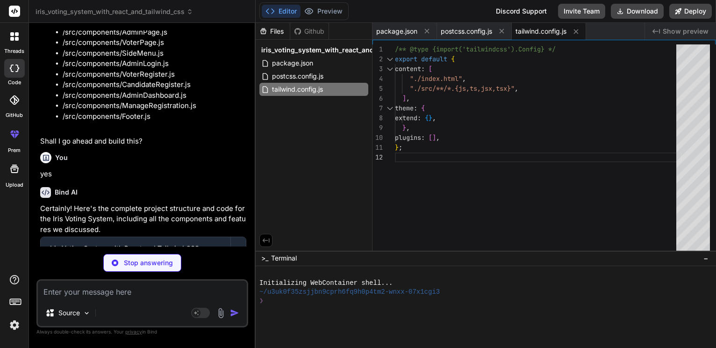
type textarea "x"
type textarea "<script type="module" src="/src/main.jsx"></script> </body> </html>"
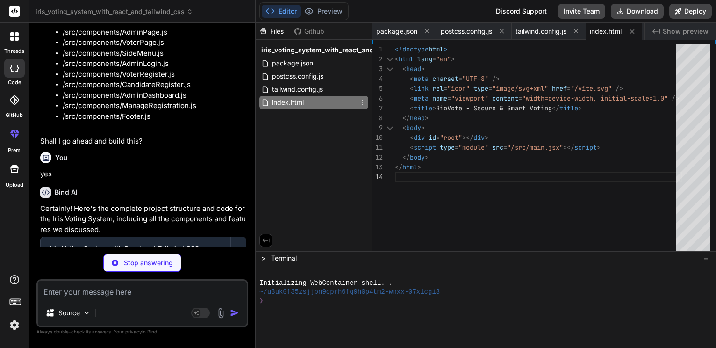
type textarea "x"
type textarea "-webkit-font-smoothing: antialiased; -moz-osx-font-smoothing: grayscale; } code…"
type textarea "x"
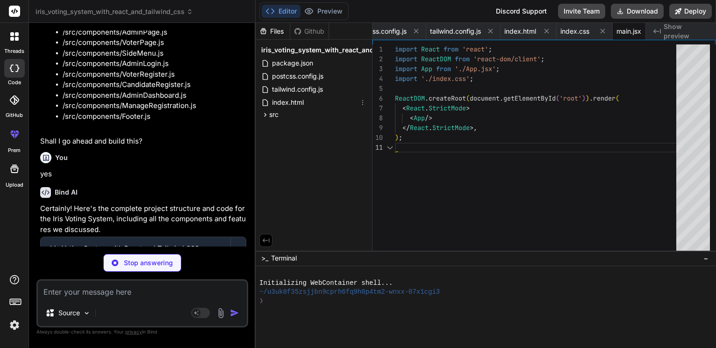
scroll to position [0, 142]
type textarea "x"
type textarea "} export default App;"
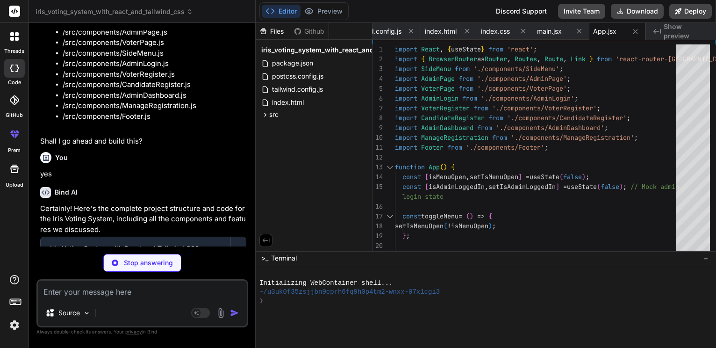
type textarea "x"
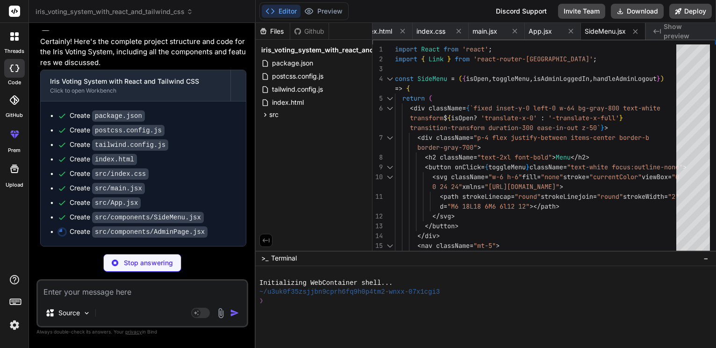
scroll to position [899, 0]
type textarea "x"
type textarea "}; export default AdminPage;"
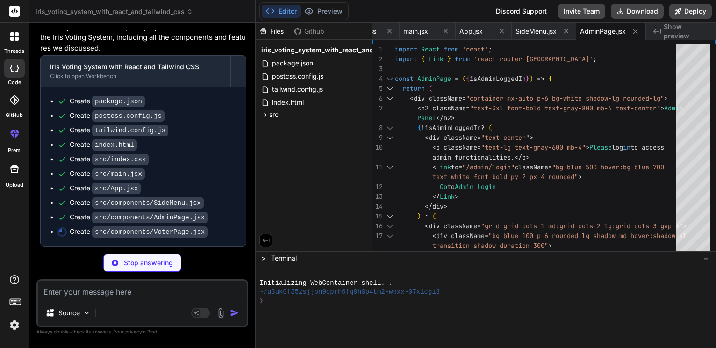
scroll to position [915, 0]
type textarea "x"
type textarea "</div> ); }; export default VoterPage;"
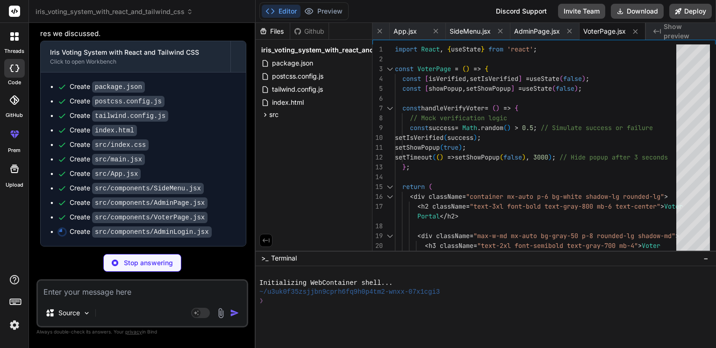
scroll to position [932, 0]
type textarea "x"
type textarea "</div> ); }; export default AdminLogin;"
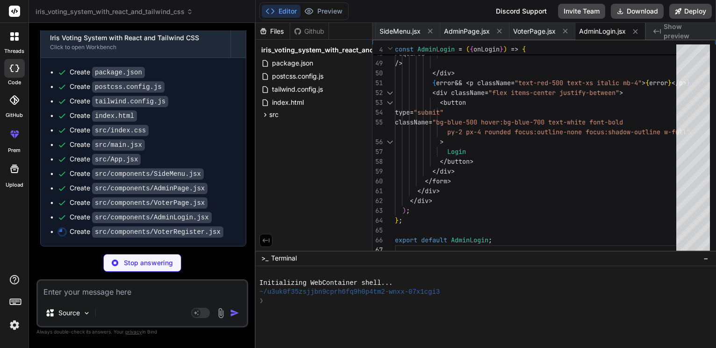
scroll to position [958, 0]
type textarea "x"
type textarea "export default VoterRegister;"
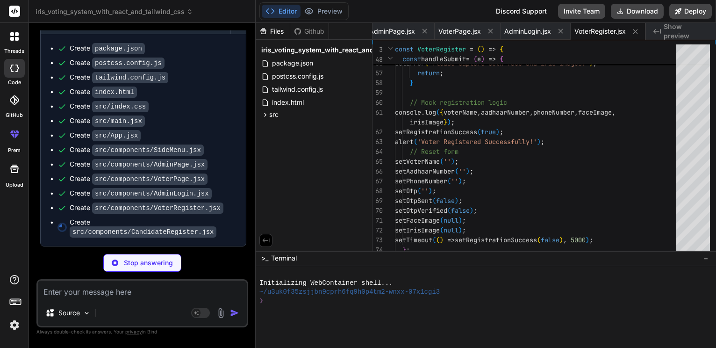
scroll to position [985, 0]
type textarea "x"
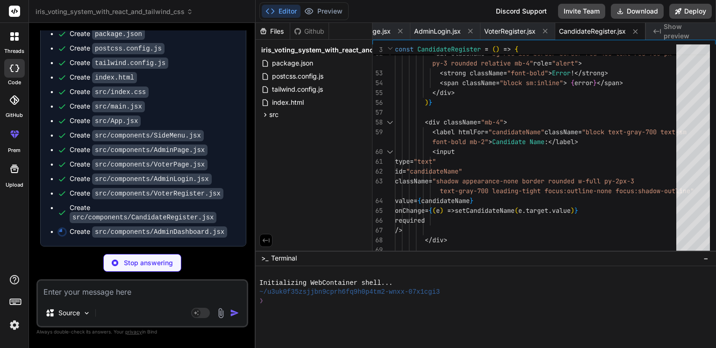
scroll to position [1012, 0]
type textarea "x"
type textarea "))} </ul> </div> </div> ); }; export default AdminDashboard;"
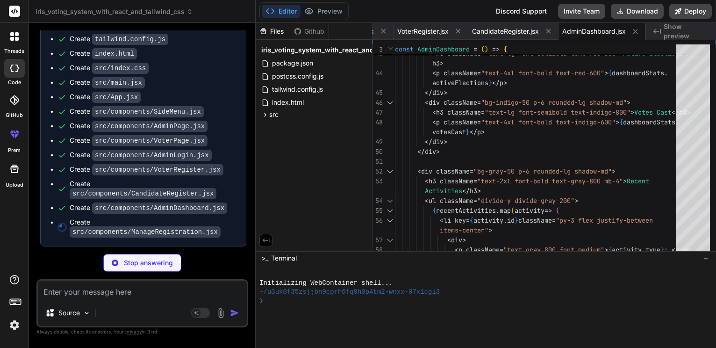
scroll to position [1038, 0]
type textarea "x"
type textarea "</div> </div> </div> ); }; export default ManageRegistration;"
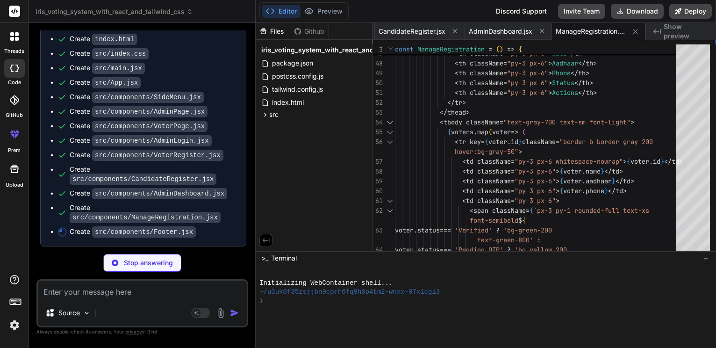
type textarea "x"
type textarea "}; export default Footer;"
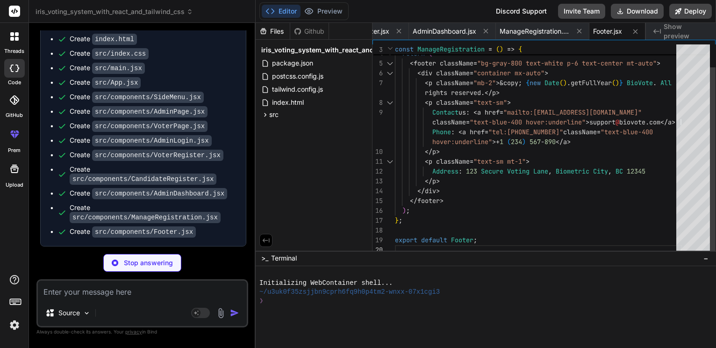
type textarea "x"
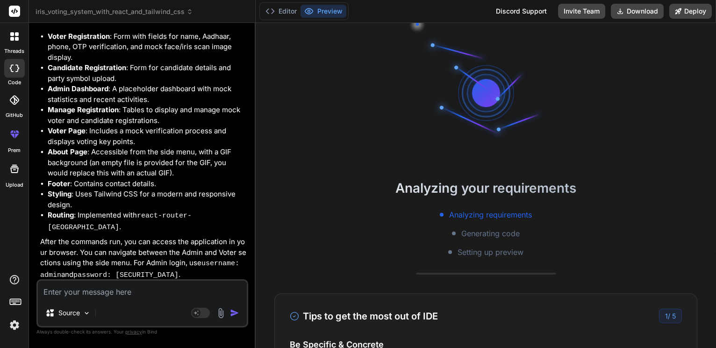
scroll to position [71, 0]
type textarea "x"
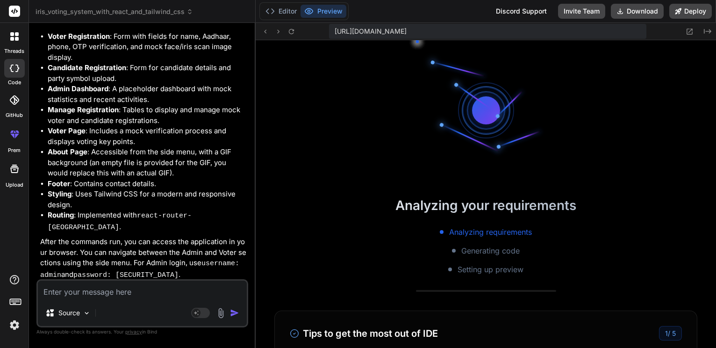
scroll to position [269, 0]
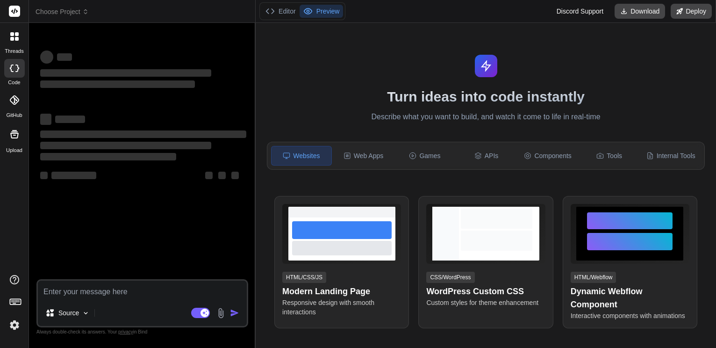
click at [10, 71] on icon at bounding box center [14, 67] width 9 height 7
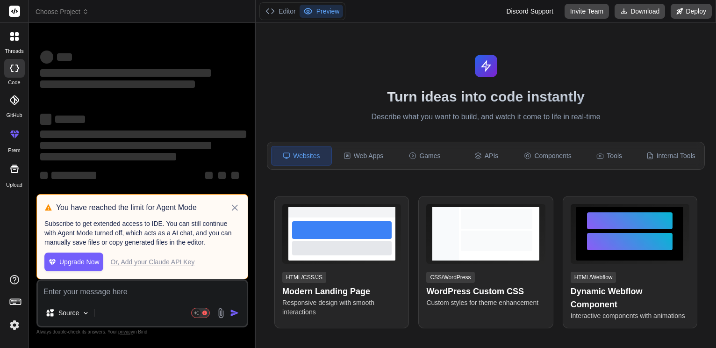
click at [65, 18] on header "Choose Project Created with Pixso." at bounding box center [142, 11] width 227 height 23
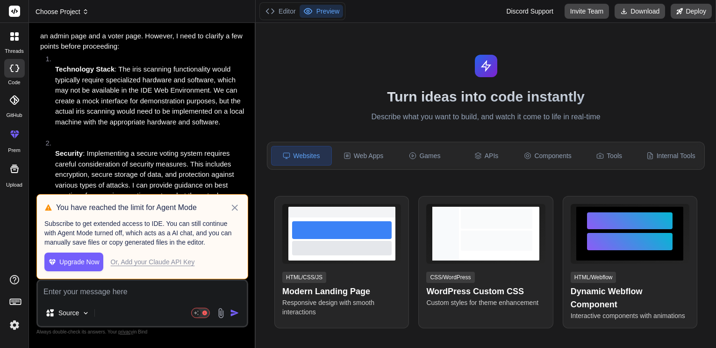
click at [57, 10] on span "Choose Project" at bounding box center [62, 11] width 53 height 9
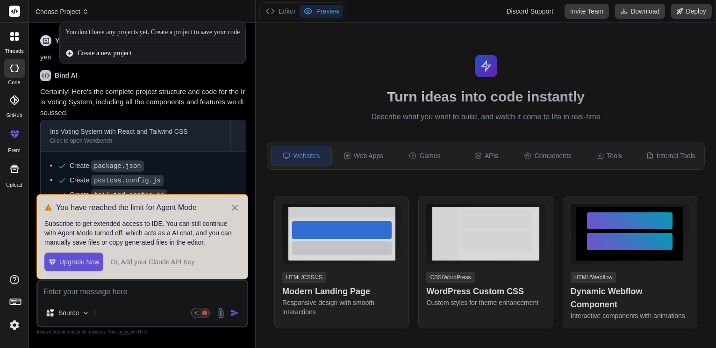
scroll to position [745, 0]
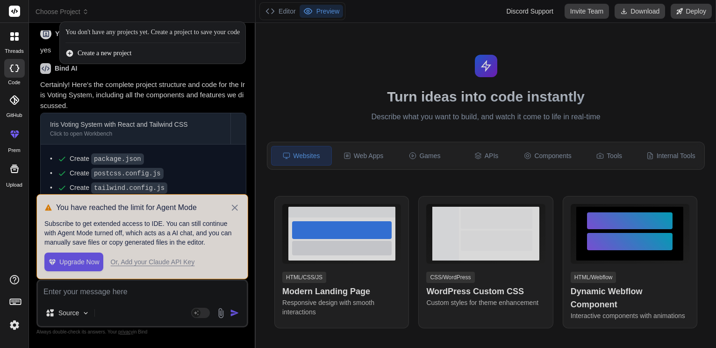
click at [232, 185] on div at bounding box center [358, 174] width 716 height 348
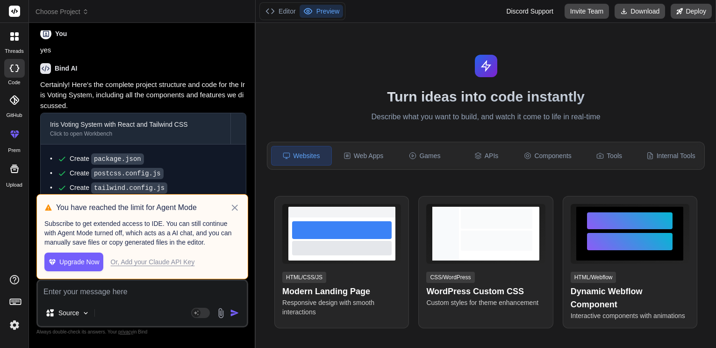
click at [232, 204] on icon at bounding box center [235, 207] width 6 height 6
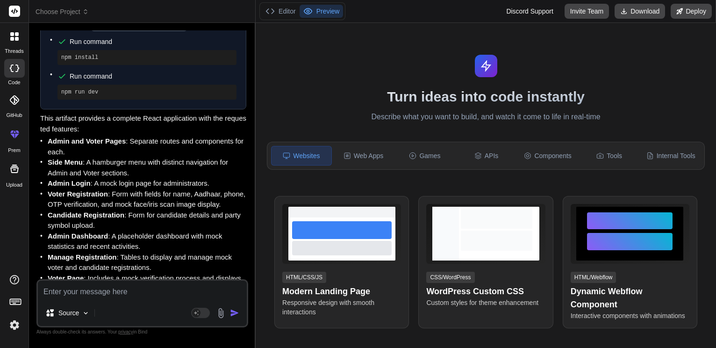
scroll to position [1355, 0]
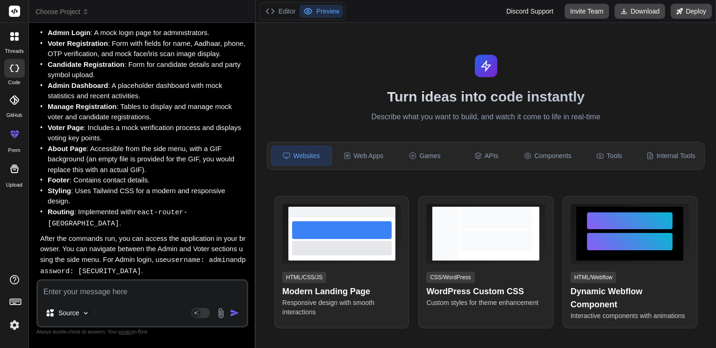
click at [126, 296] on div "Source Agent Mode. When this toggle is activated, AI automatically makes decisi…" at bounding box center [142, 303] width 212 height 48
click at [294, 165] on div "Websites" at bounding box center [301, 156] width 61 height 20
click at [284, 15] on button "Editor" at bounding box center [281, 11] width 38 height 13
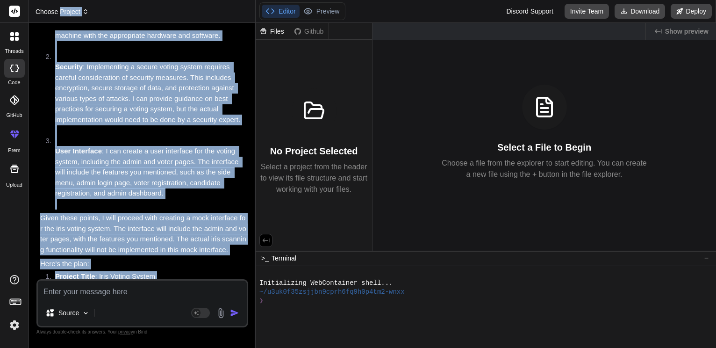
scroll to position [0, 0]
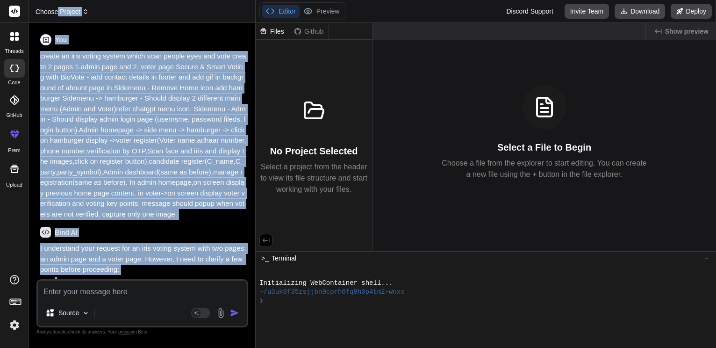
drag, startPoint x: 154, startPoint y: 242, endPoint x: 62, endPoint y: 10, distance: 248.8
click at [62, 10] on div "Choose Project Created with Pixso. Bind AI Web Search Created with Pixso. Code …" at bounding box center [142, 174] width 227 height 348
click at [62, 10] on span "Choose Project" at bounding box center [62, 11] width 53 height 9
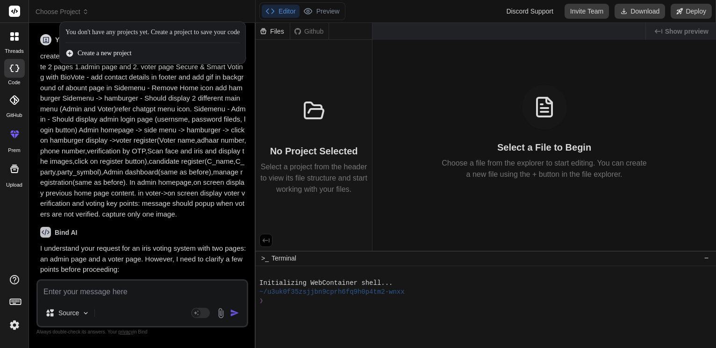
click at [9, 75] on div at bounding box center [14, 68] width 21 height 19
click at [11, 36] on icon at bounding box center [12, 34] width 4 height 4
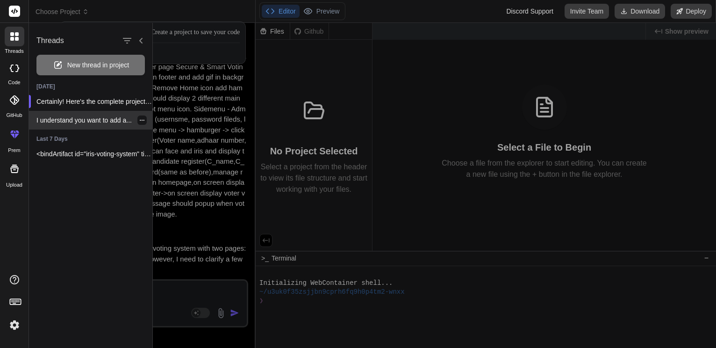
click at [77, 125] on p "I understand you want to add a..." at bounding box center [94, 119] width 116 height 9
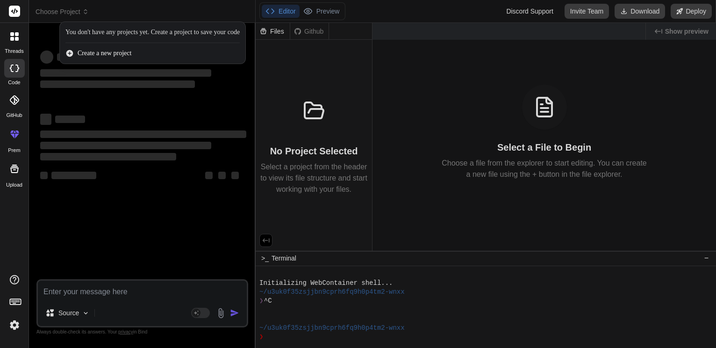
type textarea "x"
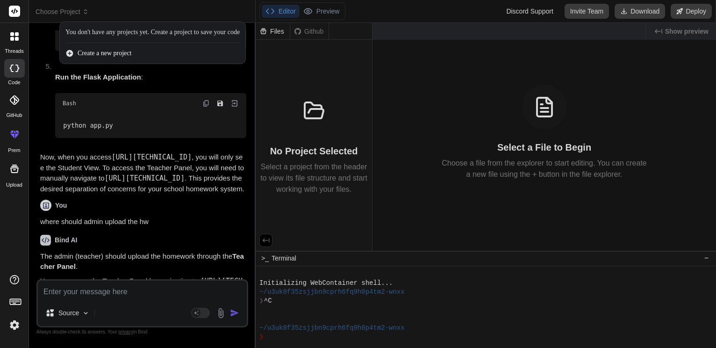
scroll to position [2043, 0]
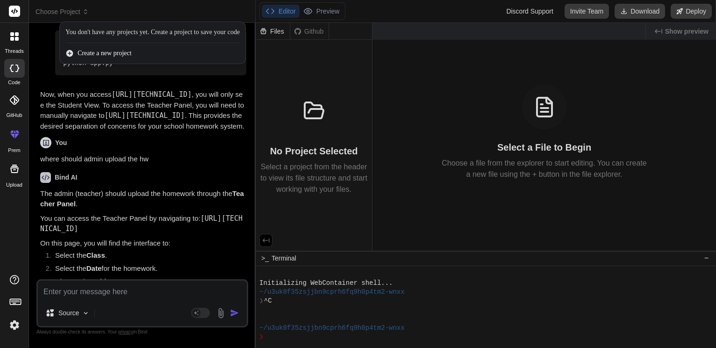
click at [191, 170] on div at bounding box center [358, 174] width 716 height 348
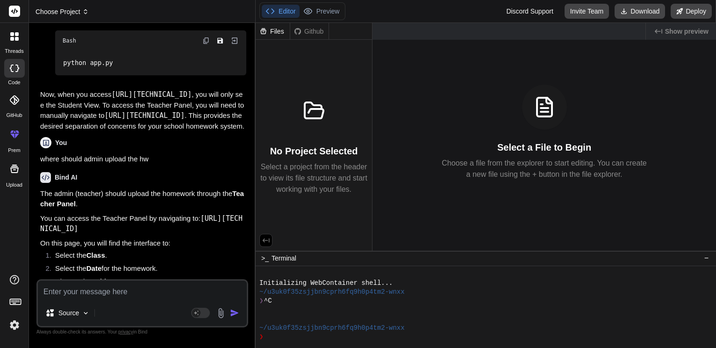
click at [65, 10] on span "Choose Project" at bounding box center [62, 11] width 53 height 9
